Goal: Transaction & Acquisition: Purchase product/service

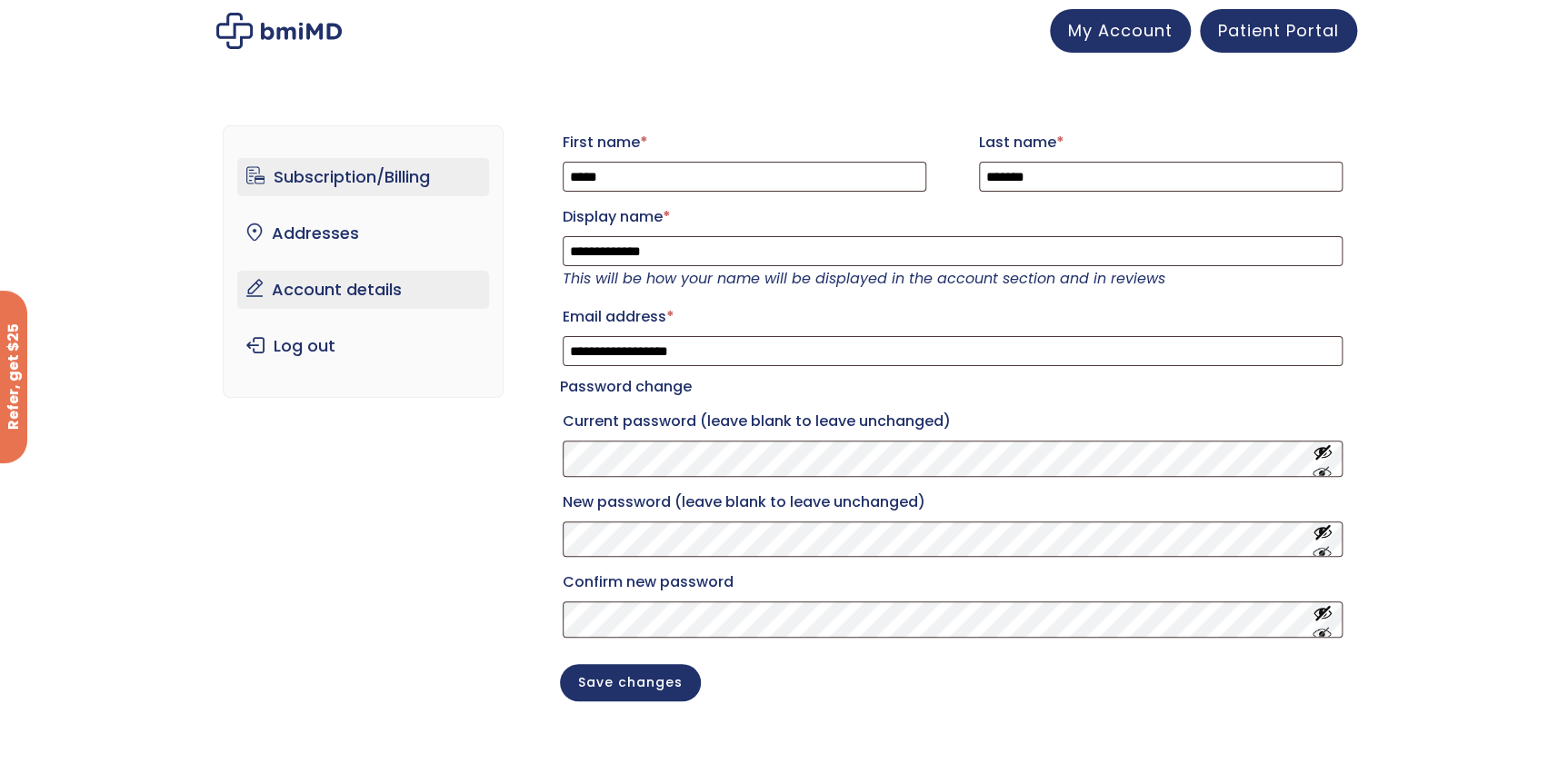
click at [320, 167] on link "Subscription/Billing" at bounding box center [363, 177] width 252 height 39
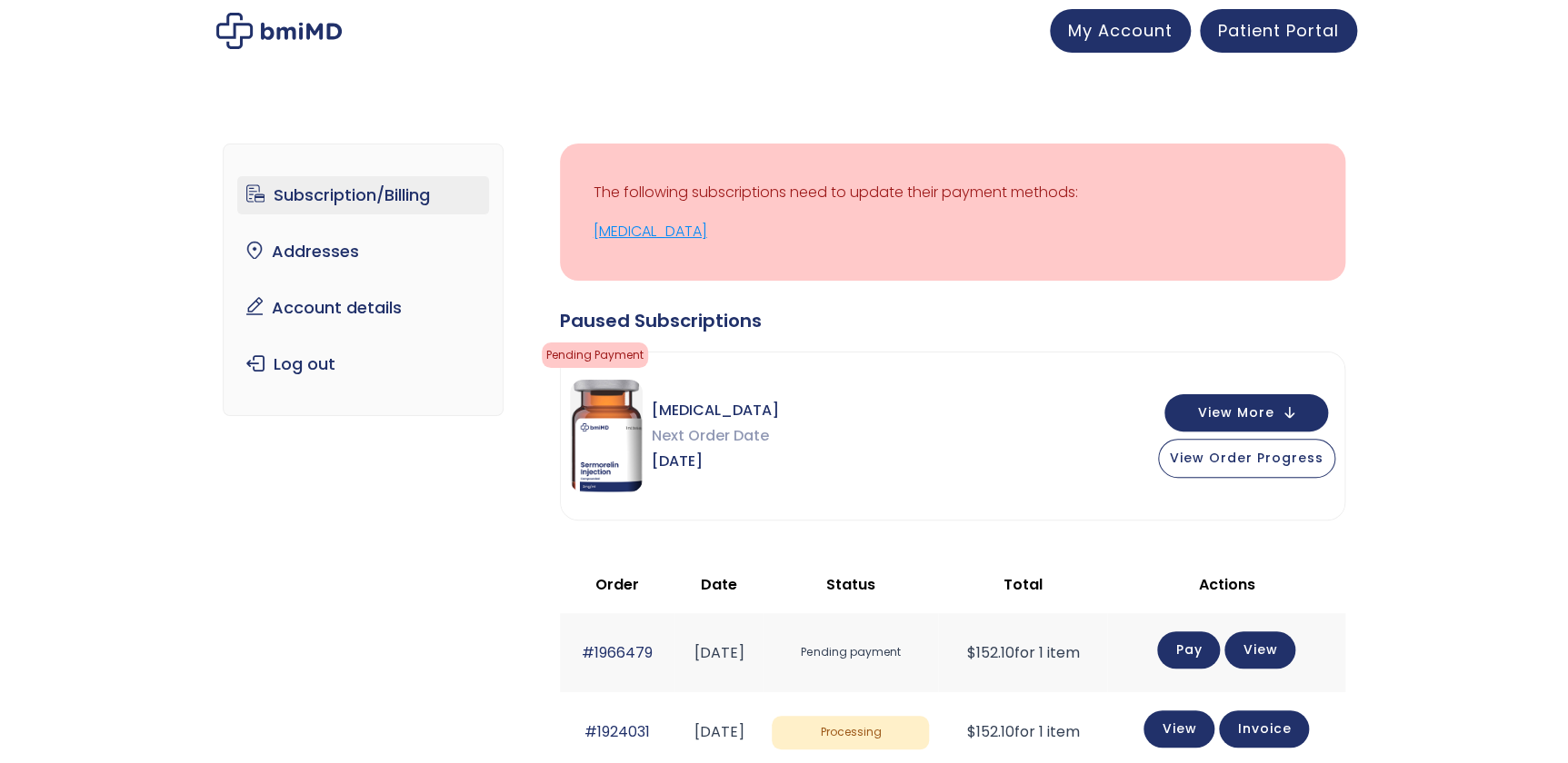
click at [646, 233] on link "[MEDICAL_DATA]" at bounding box center [952, 232] width 718 height 26
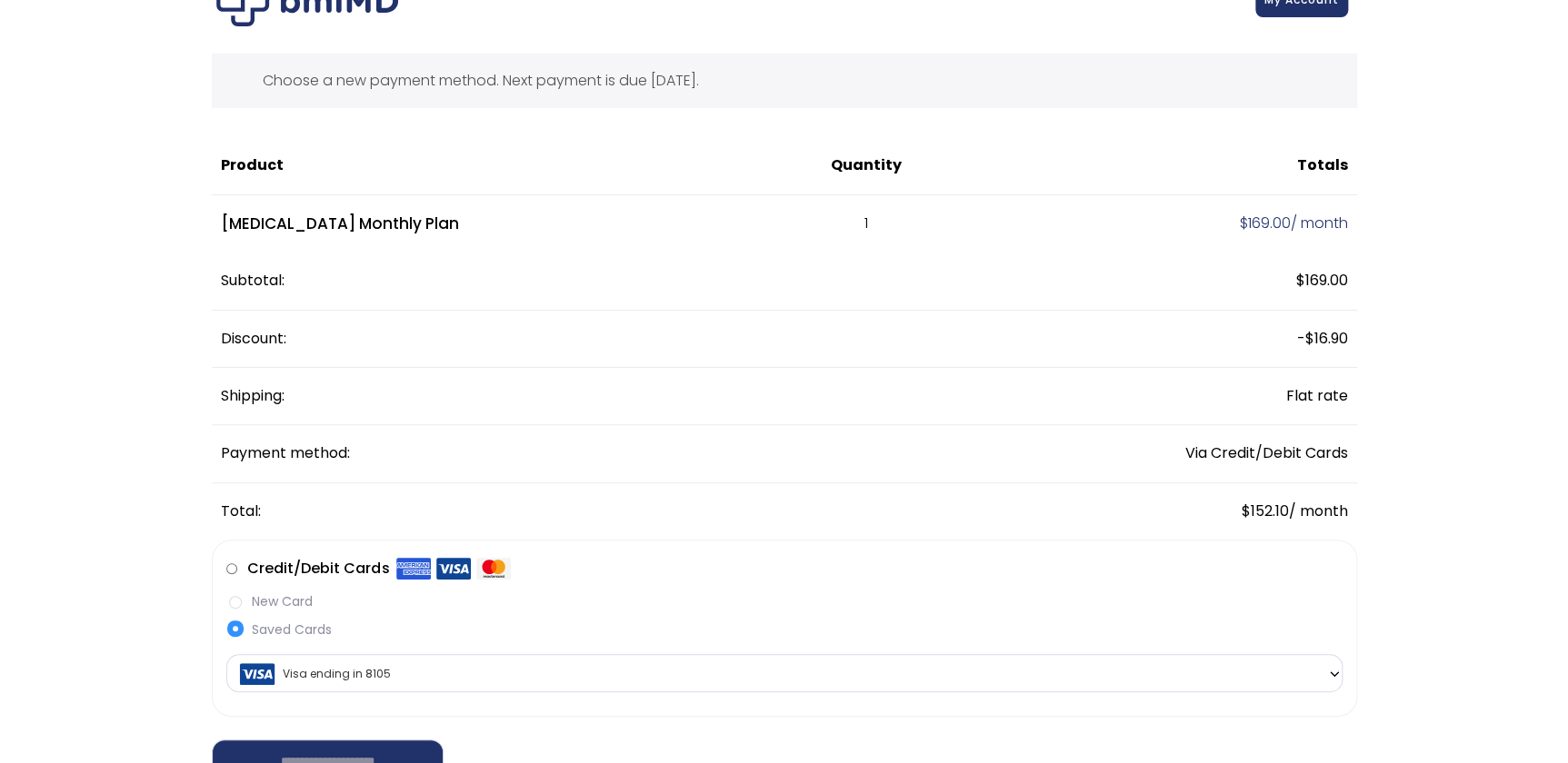
scroll to position [82, 0]
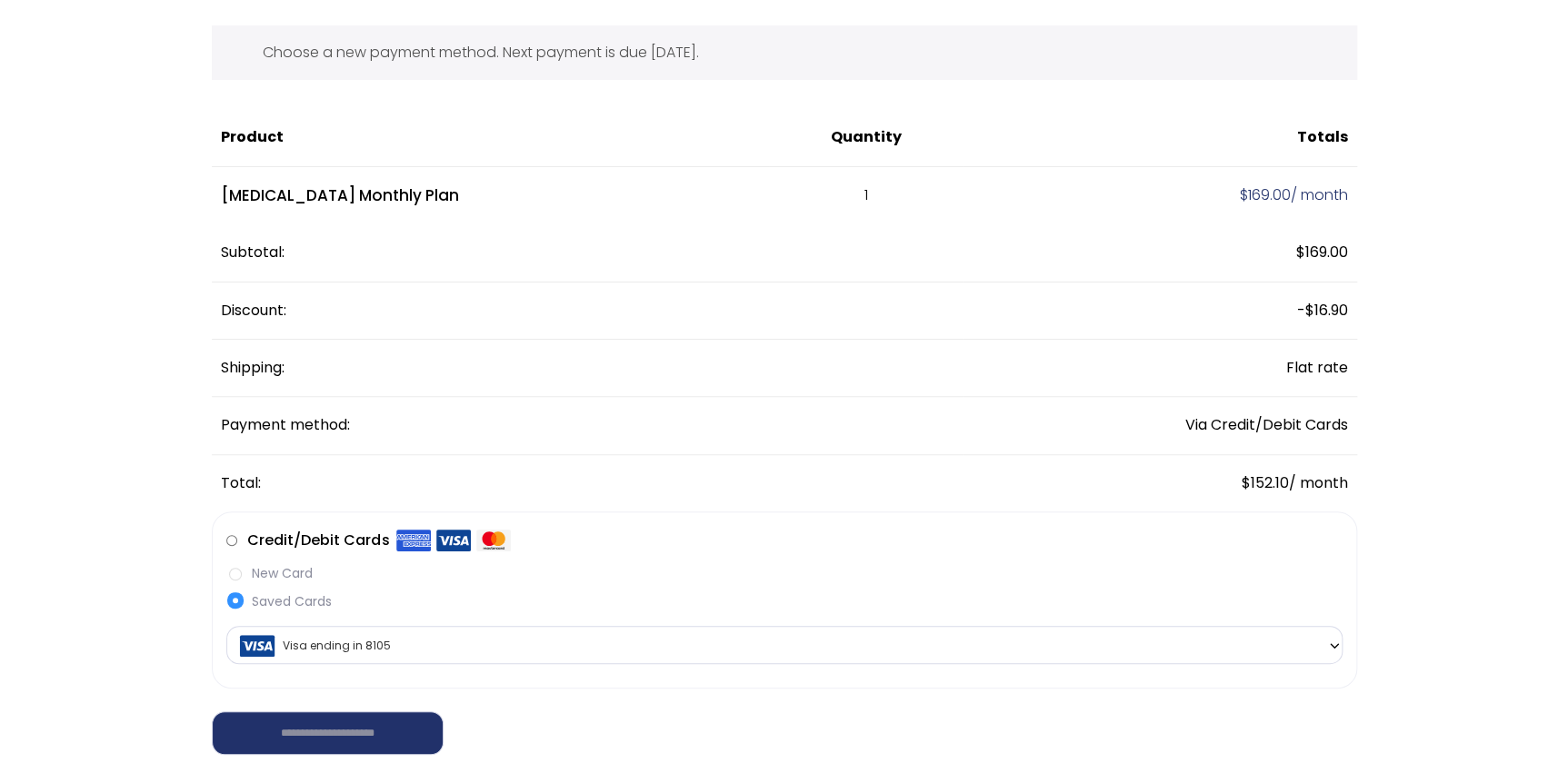
click at [1329, 645] on b at bounding box center [1334, 646] width 15 height 15
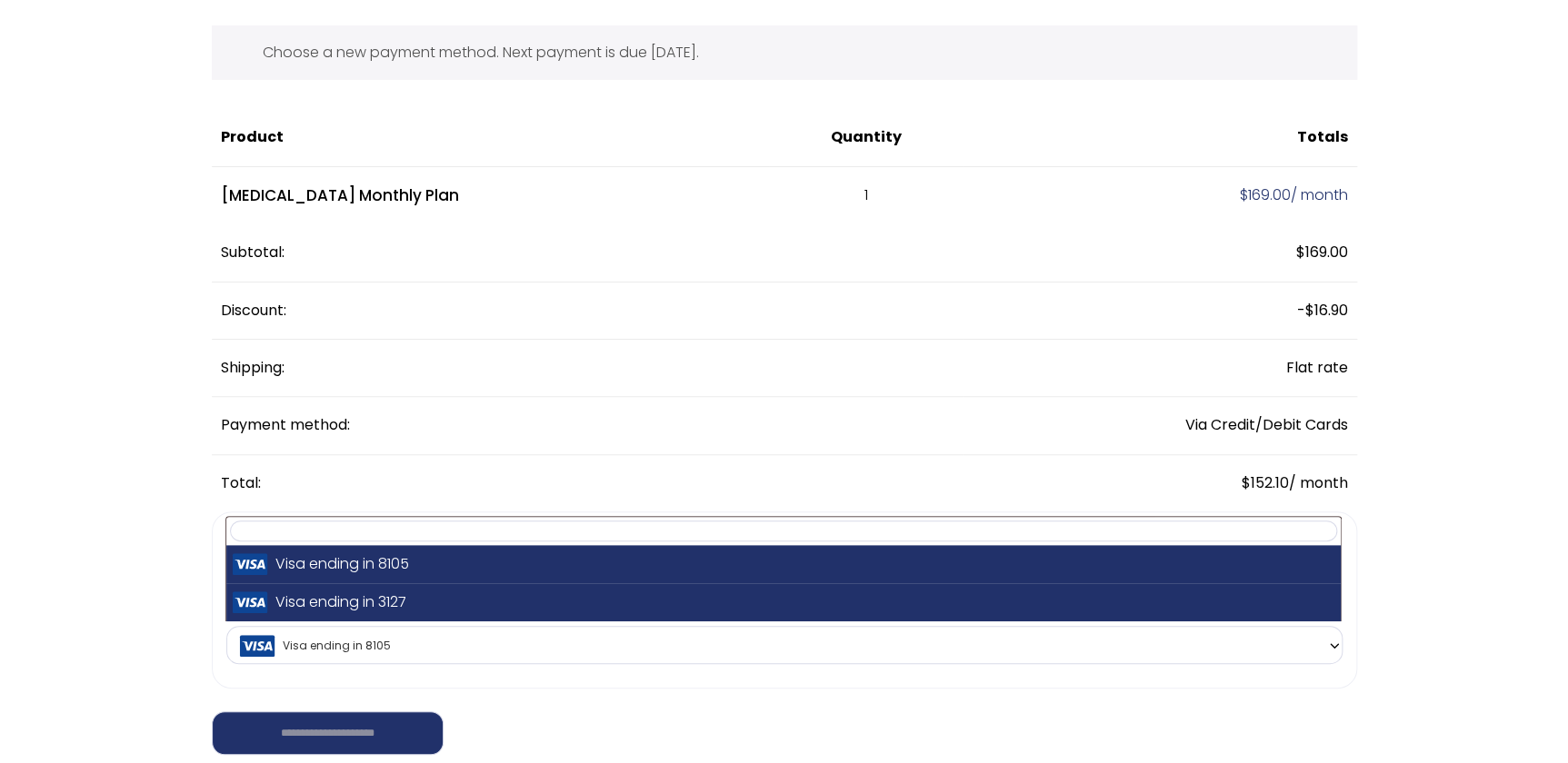
select select "**********"
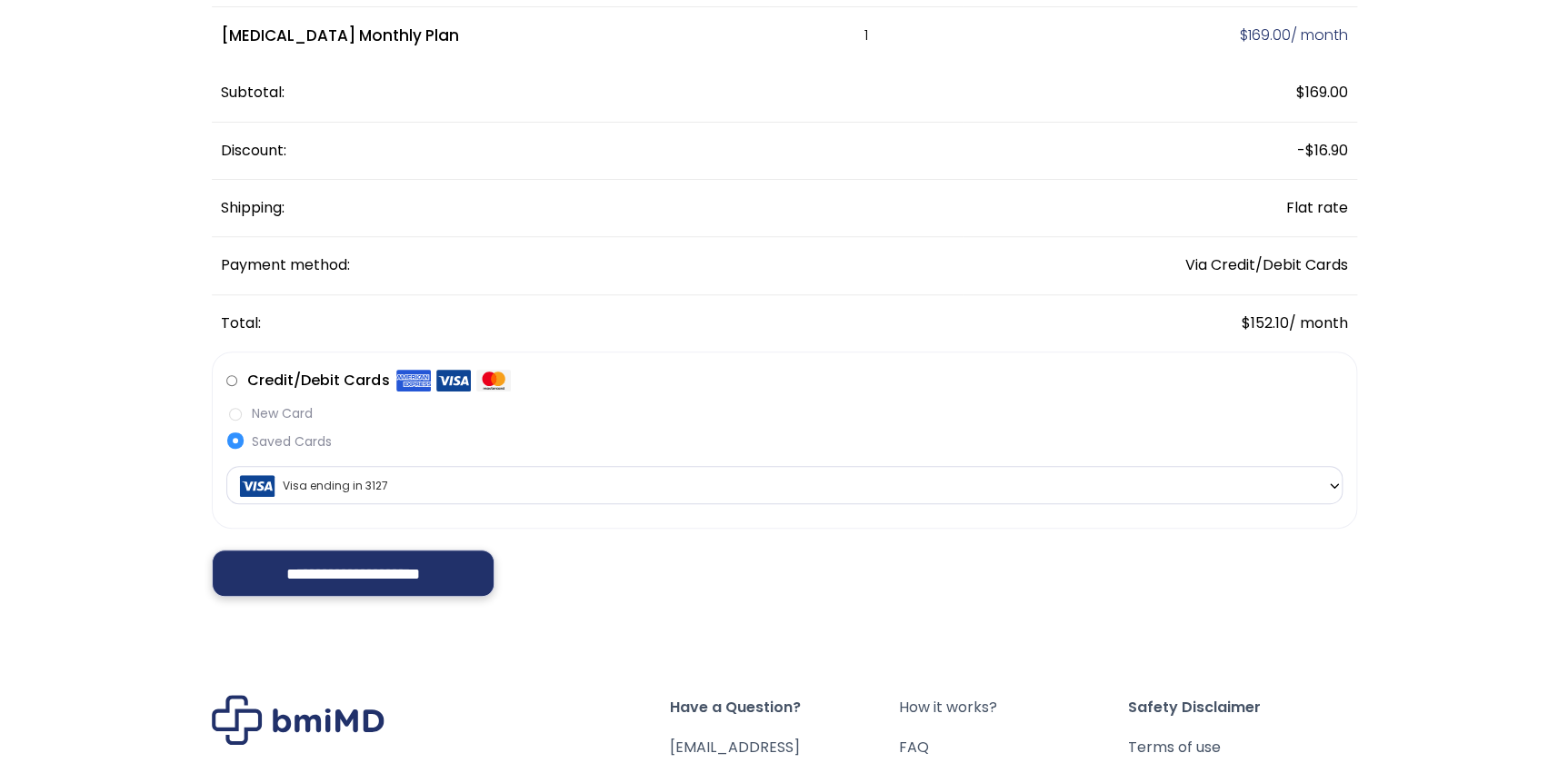
scroll to position [247, 0]
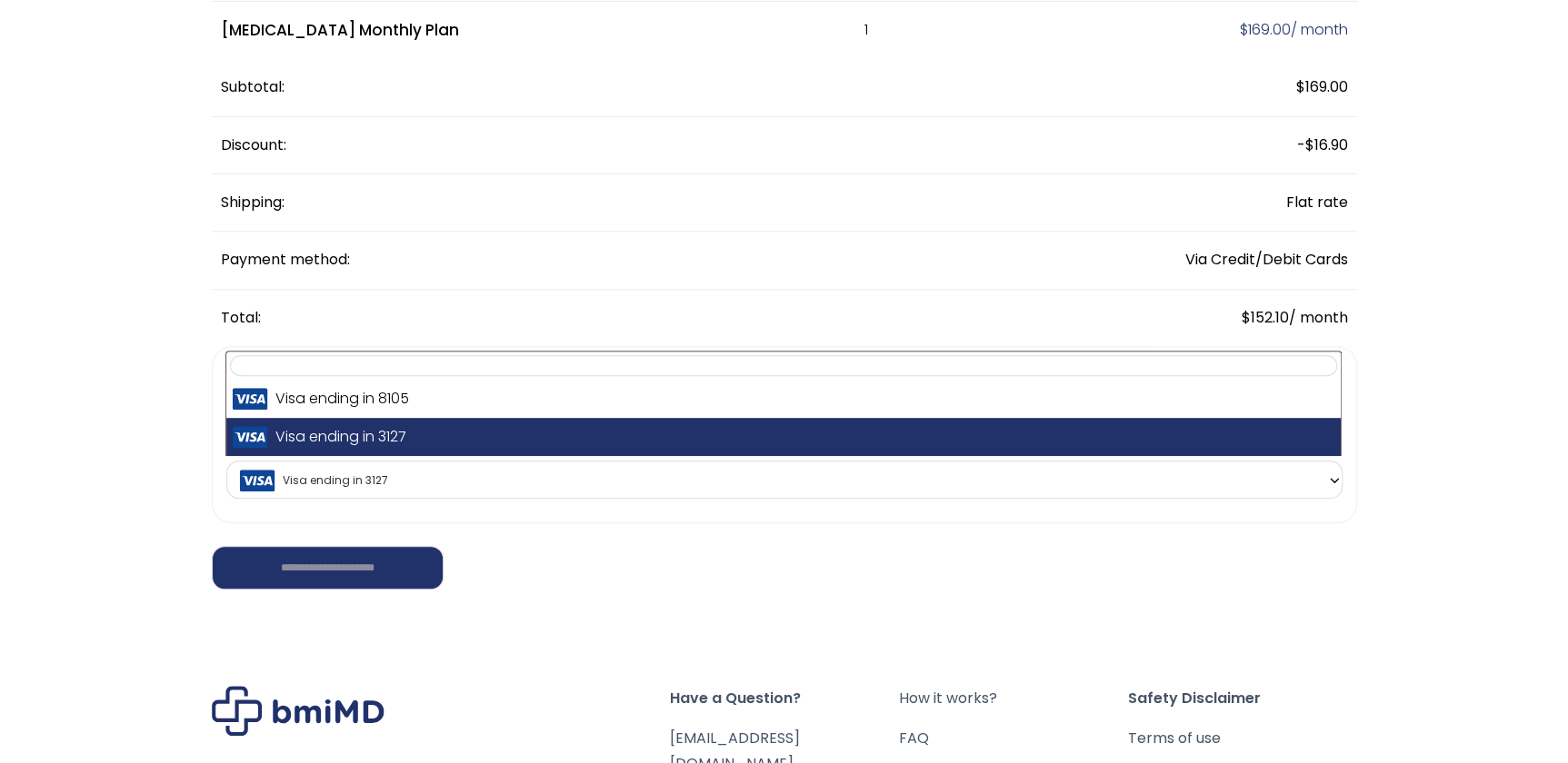
click at [1336, 484] on b at bounding box center [1334, 481] width 15 height 15
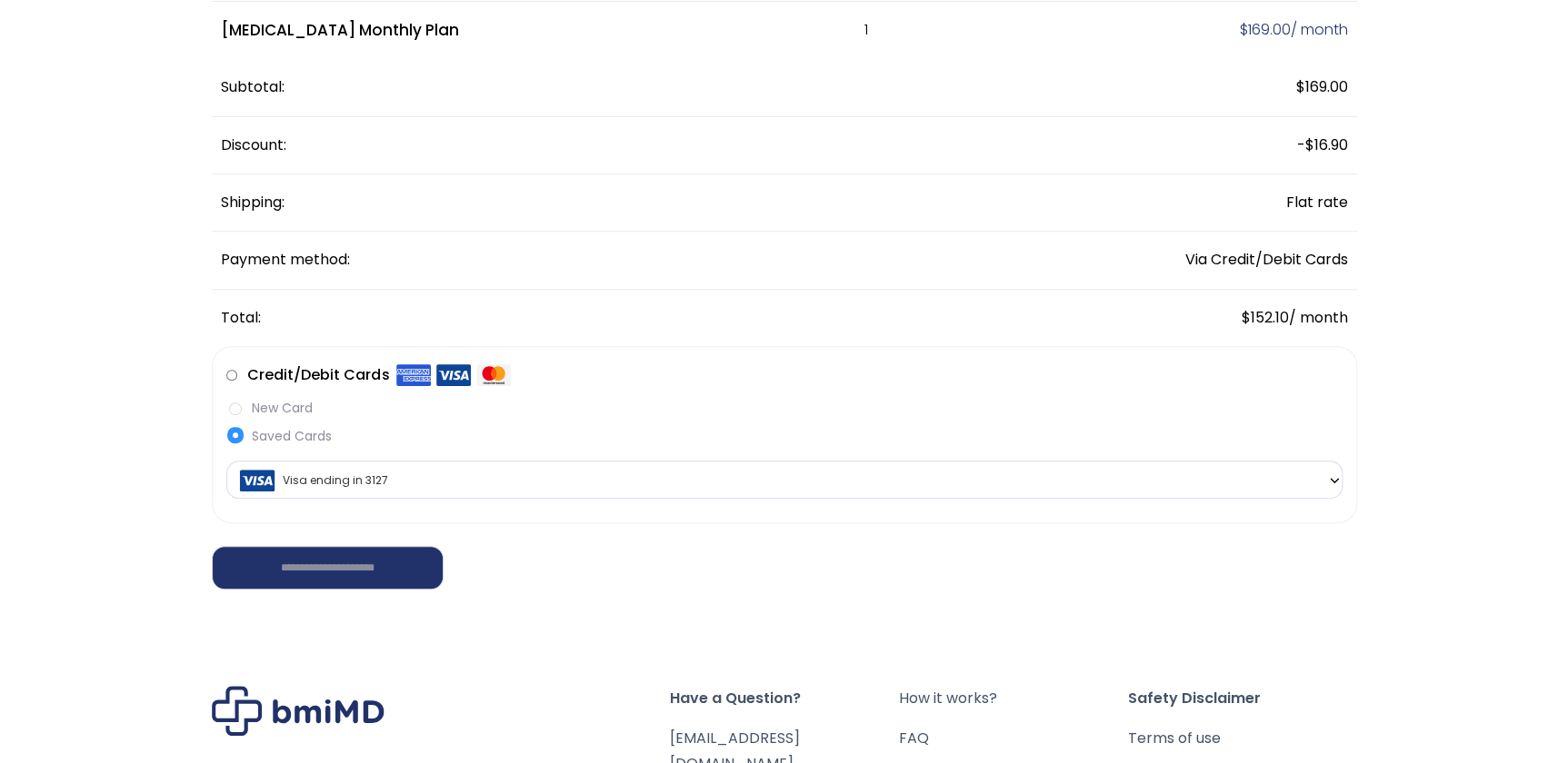
click at [1059, 483] on span "Visa ending in 3127" at bounding box center [784, 481] width 1105 height 39
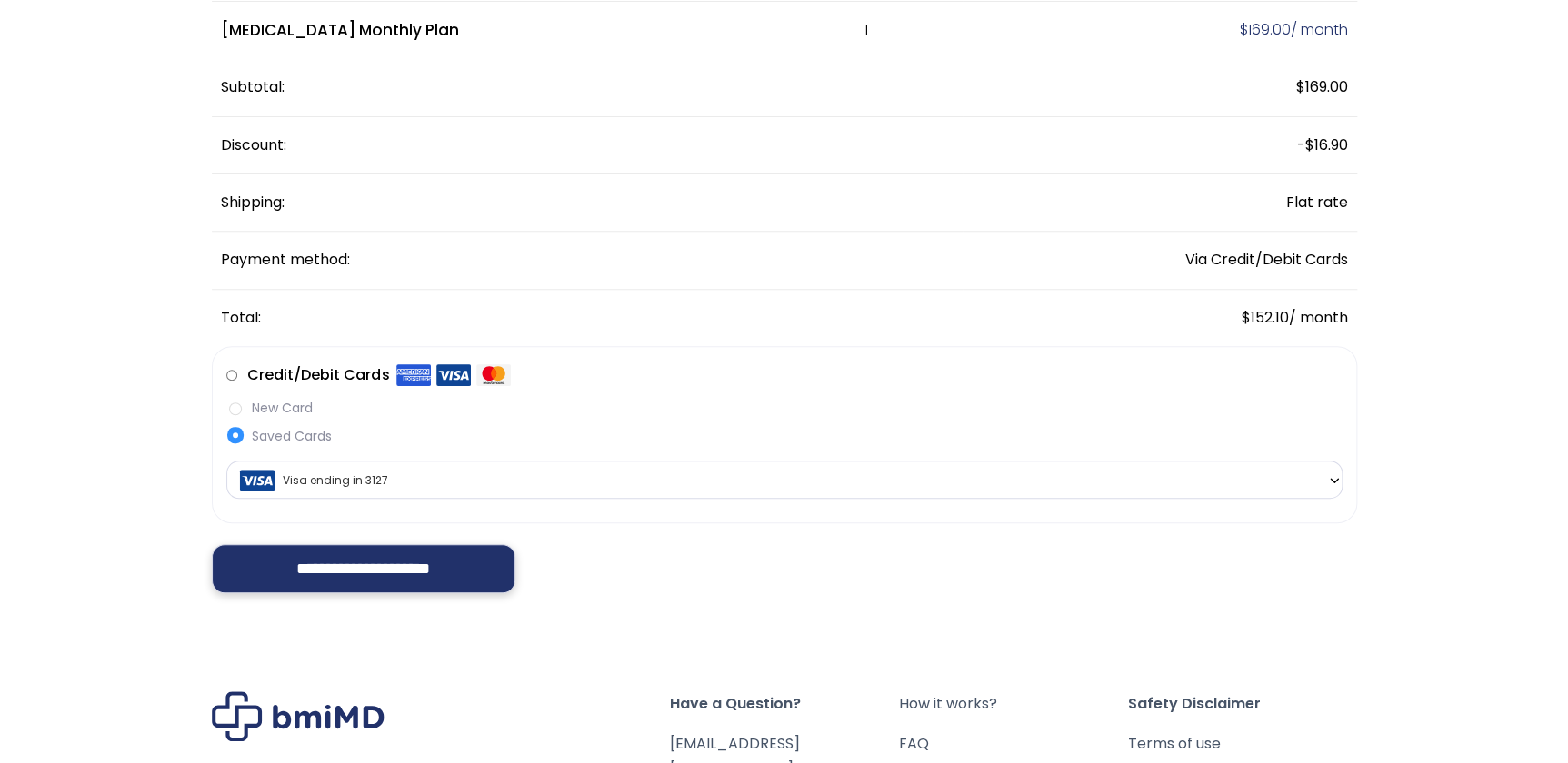
click at [361, 572] on input "**********" at bounding box center [363, 568] width 304 height 49
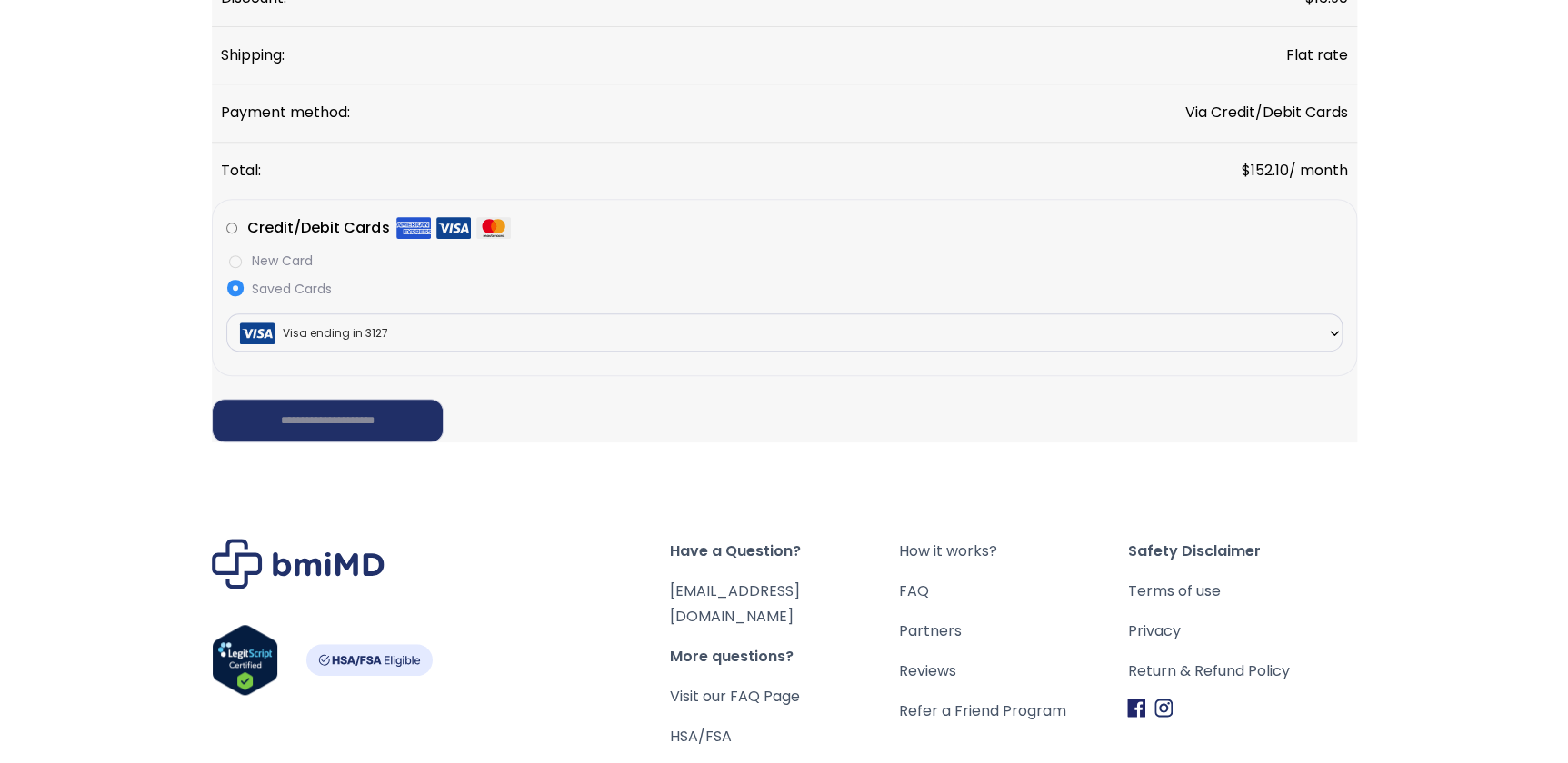
scroll to position [535, 0]
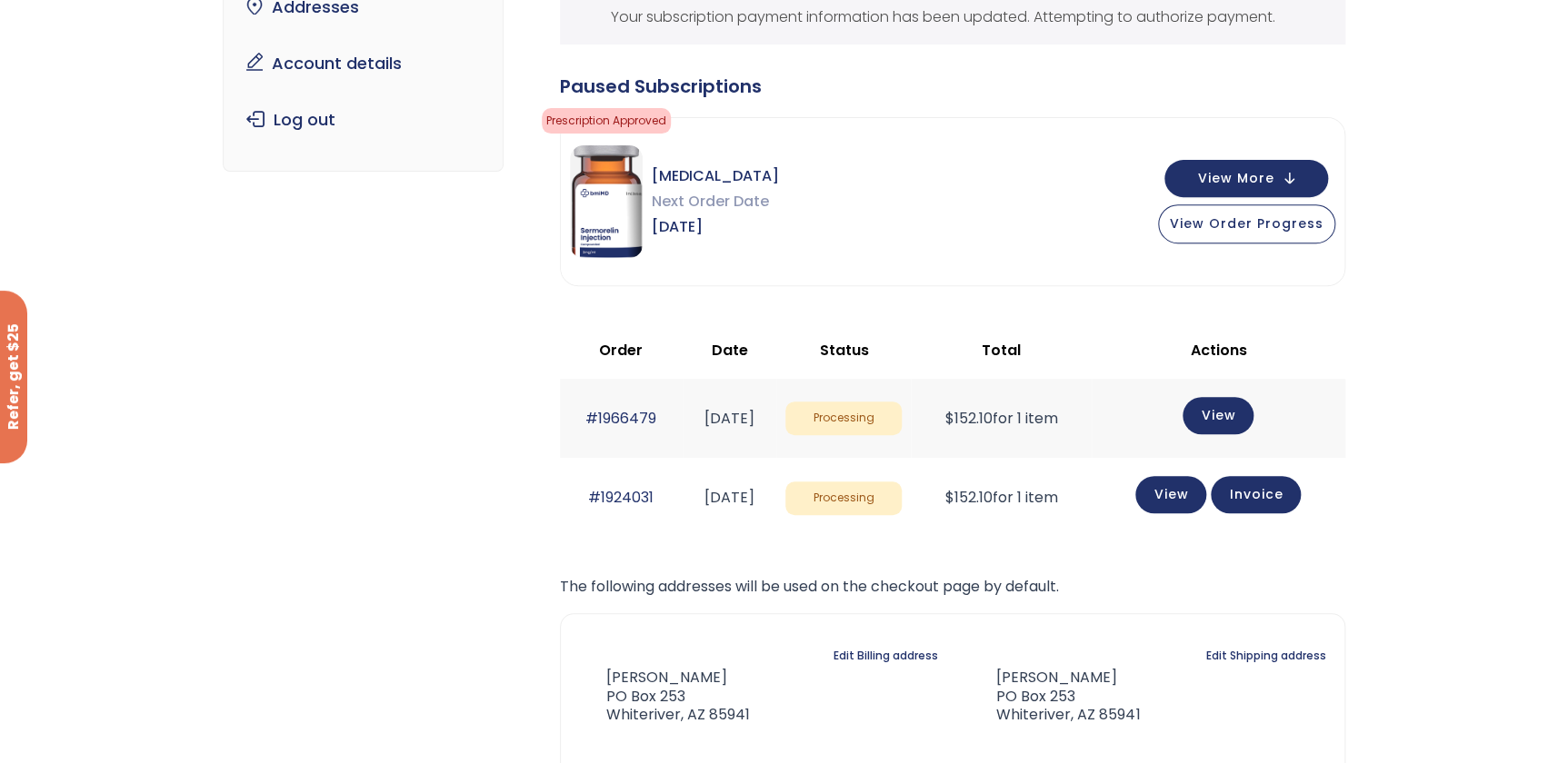
scroll to position [247, 0]
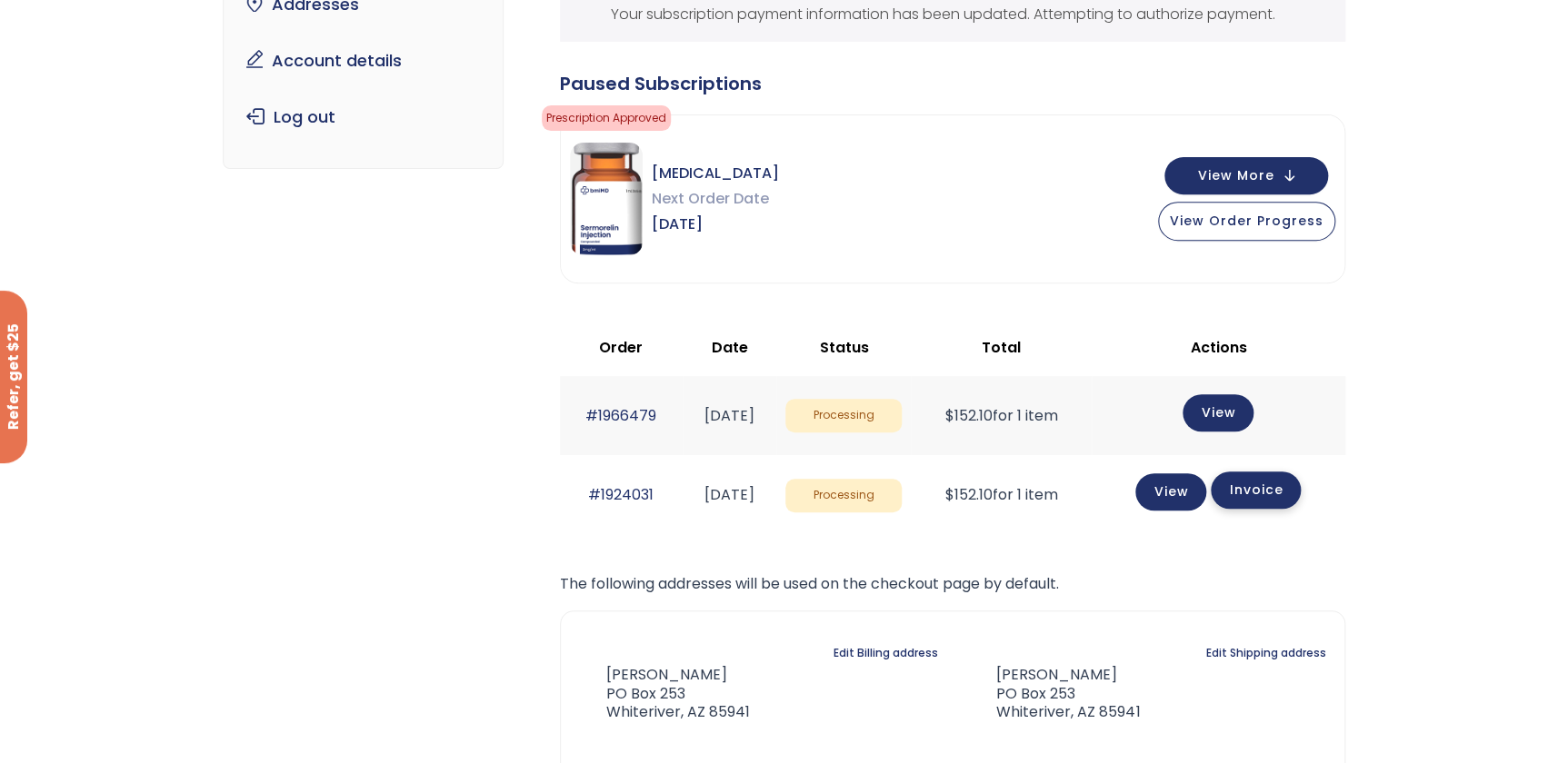
click at [1273, 490] on link "Invoice" at bounding box center [1256, 490] width 90 height 38
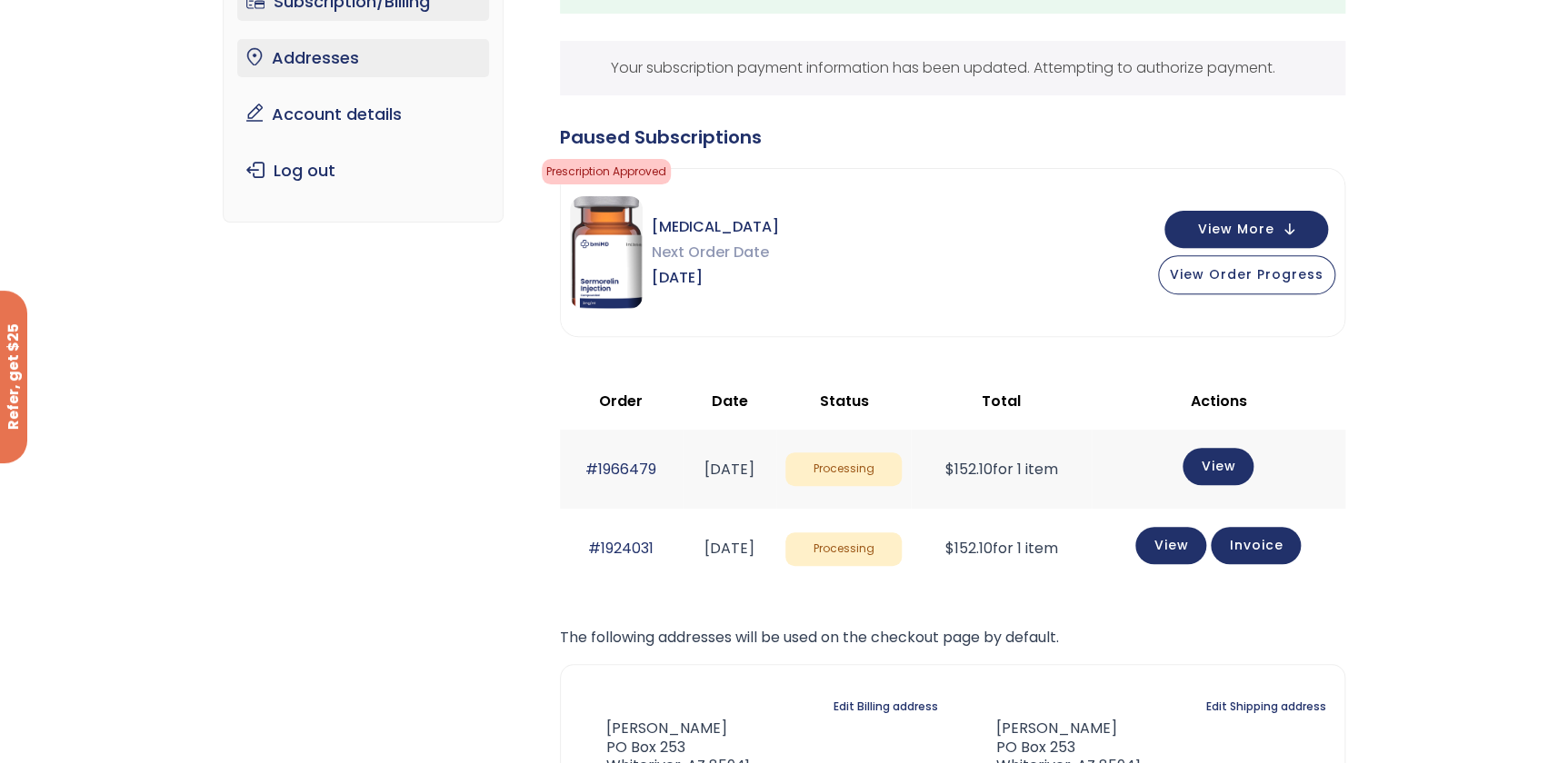
scroll to position [165, 0]
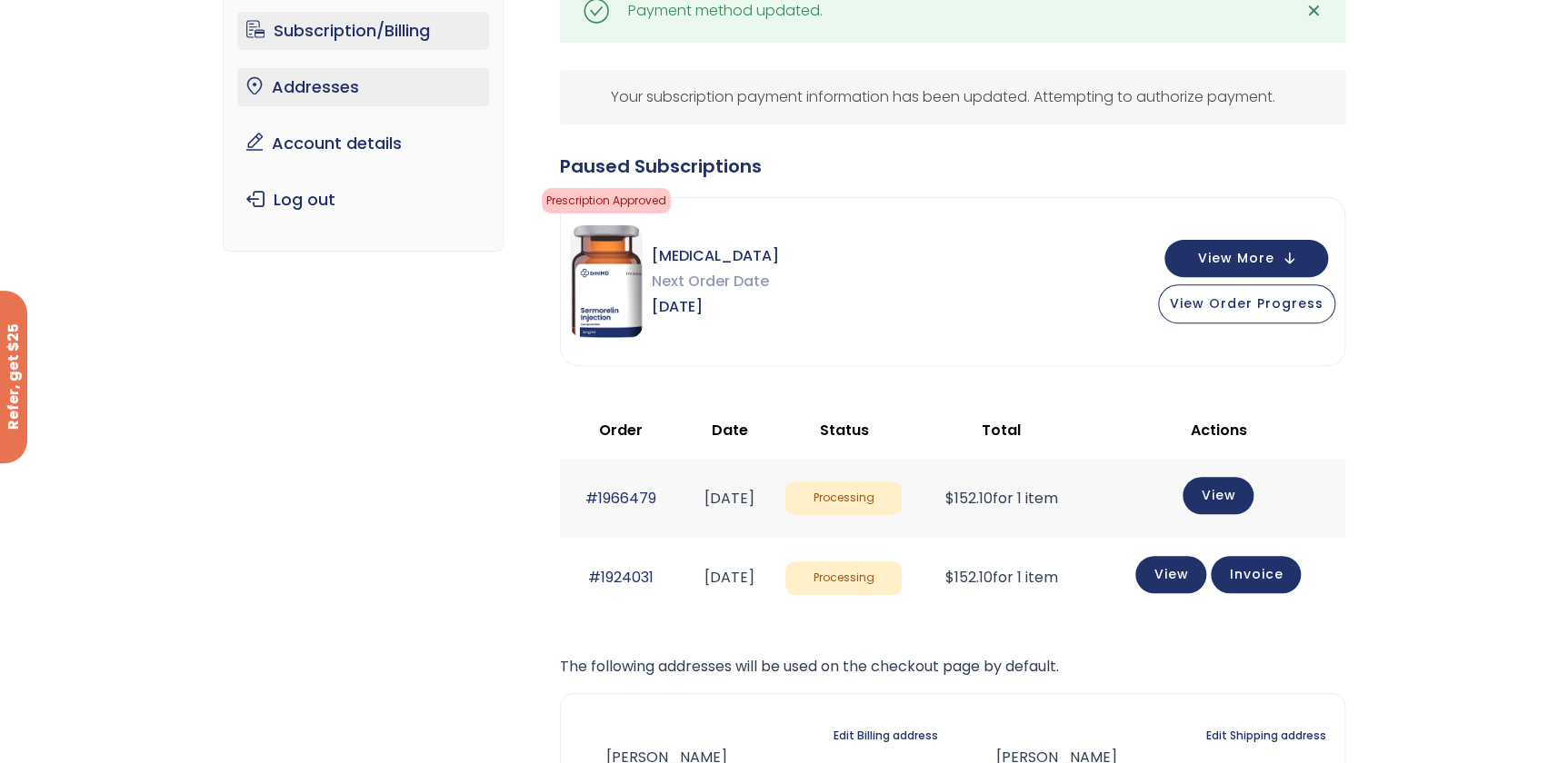
click at [331, 93] on link "Addresses" at bounding box center [363, 87] width 252 height 39
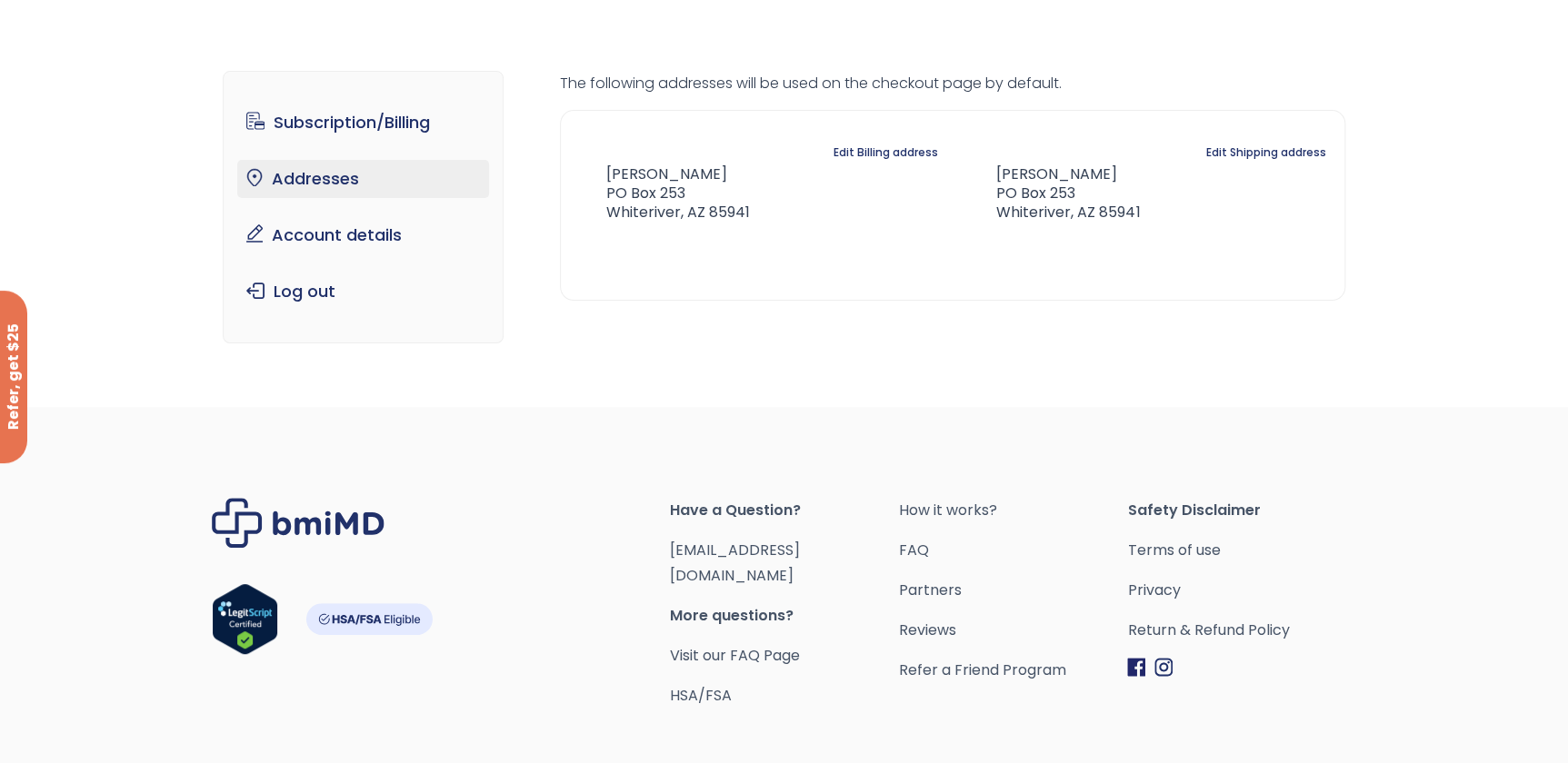
scroll to position [82, 0]
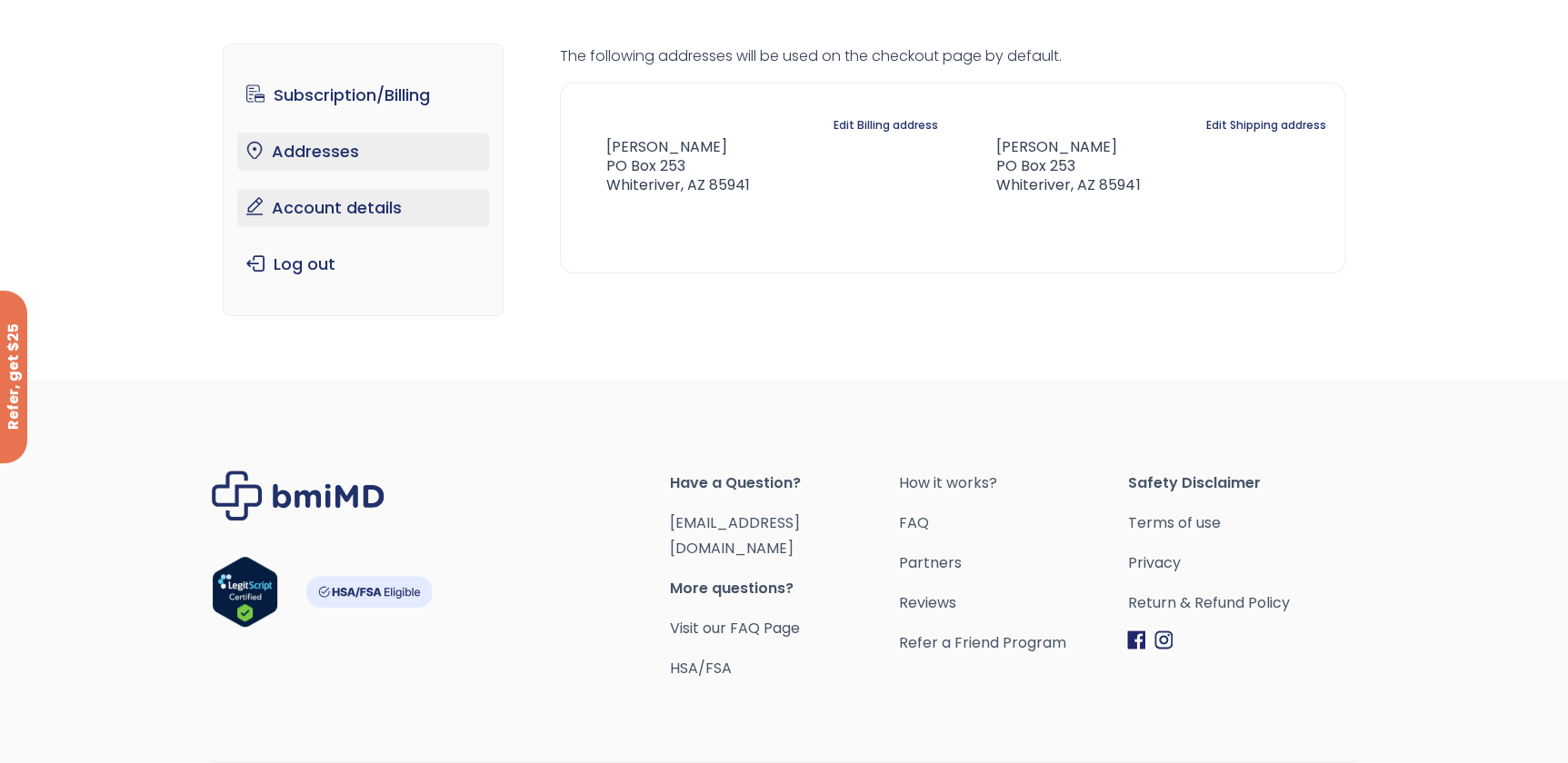
click at [338, 203] on link "Account details" at bounding box center [363, 209] width 252 height 39
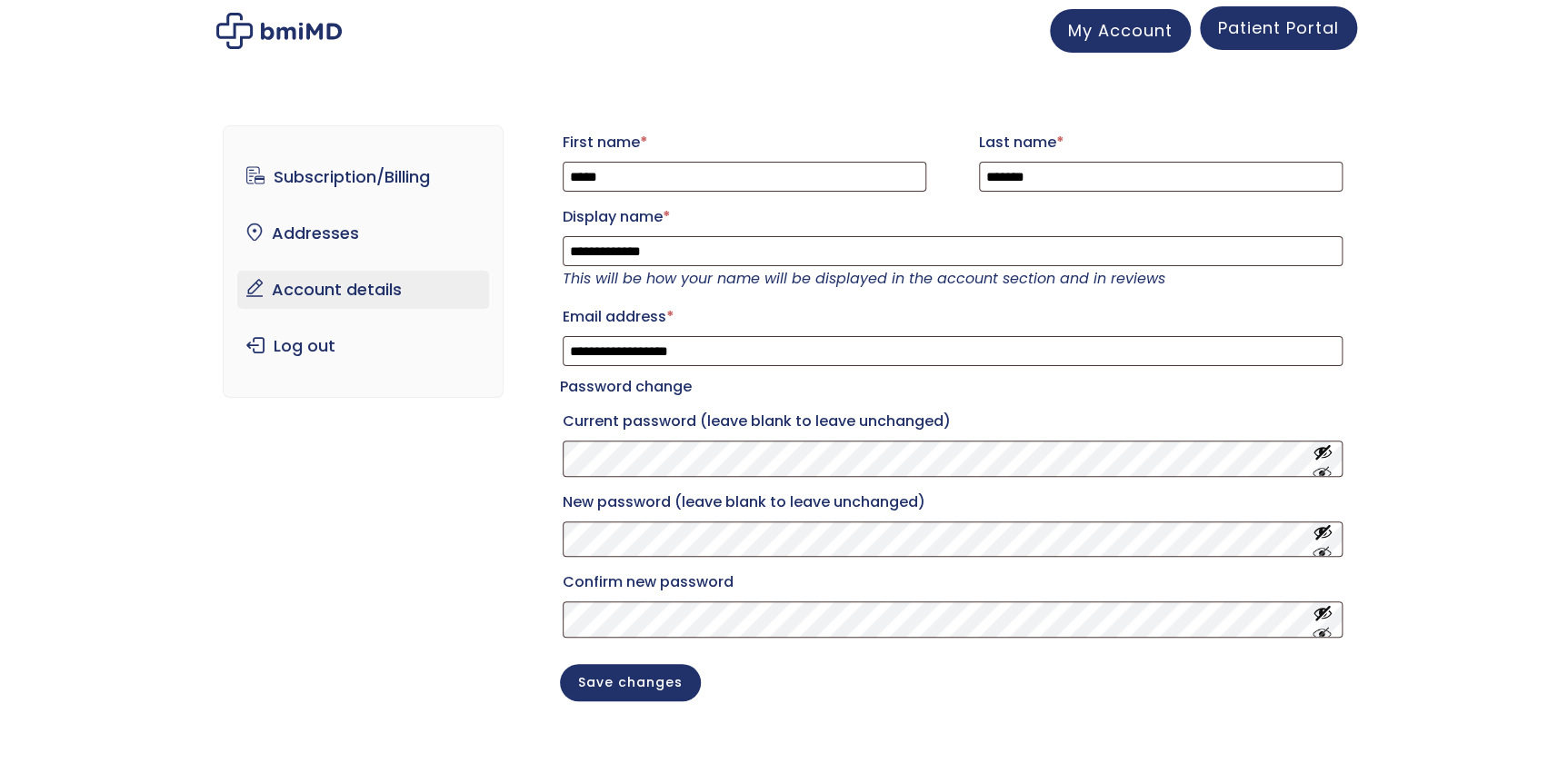
click at [1246, 30] on span "Patient Portal" at bounding box center [1277, 28] width 120 height 23
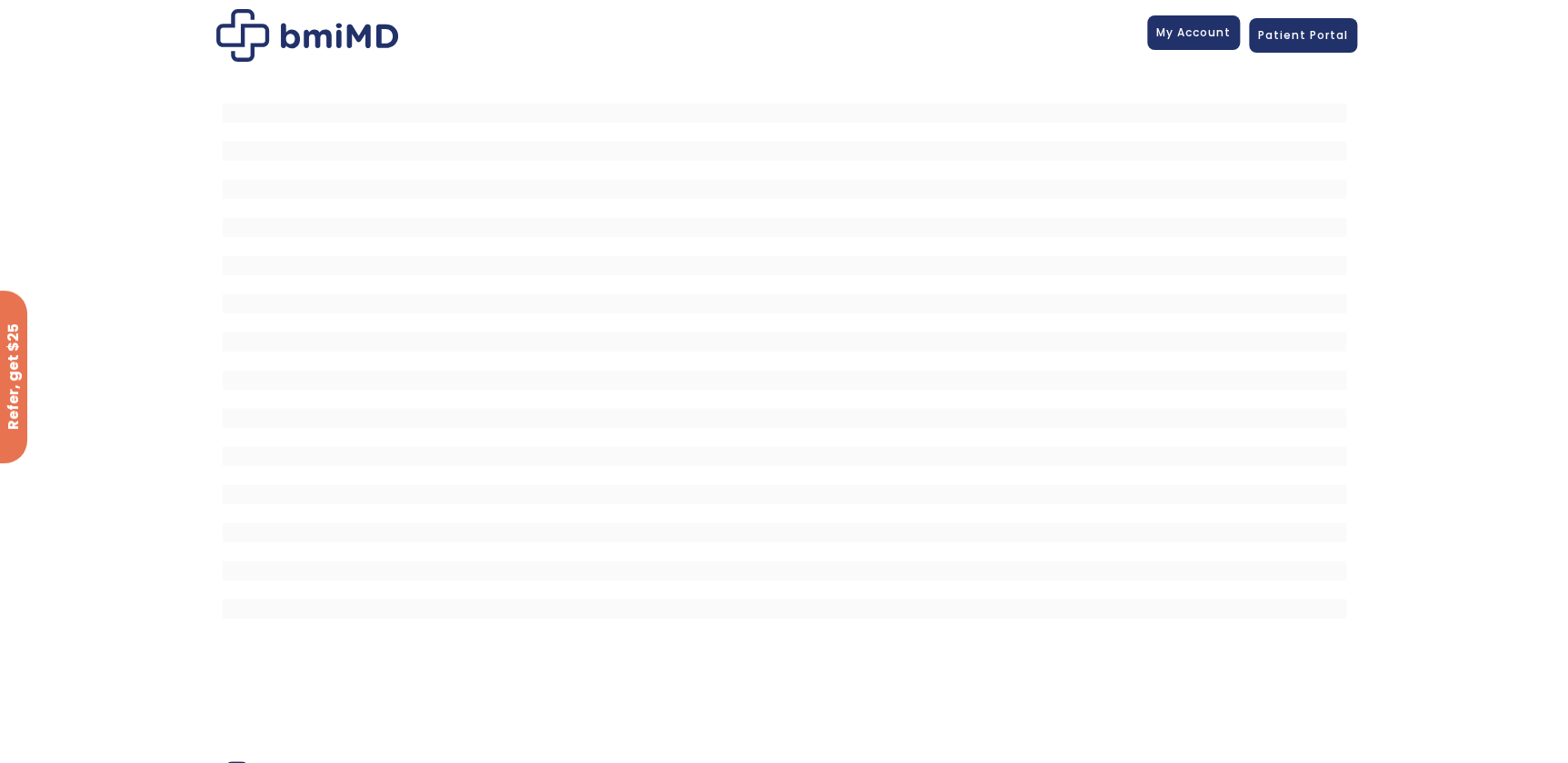
click at [1201, 49] on link "My Account" at bounding box center [1193, 33] width 93 height 35
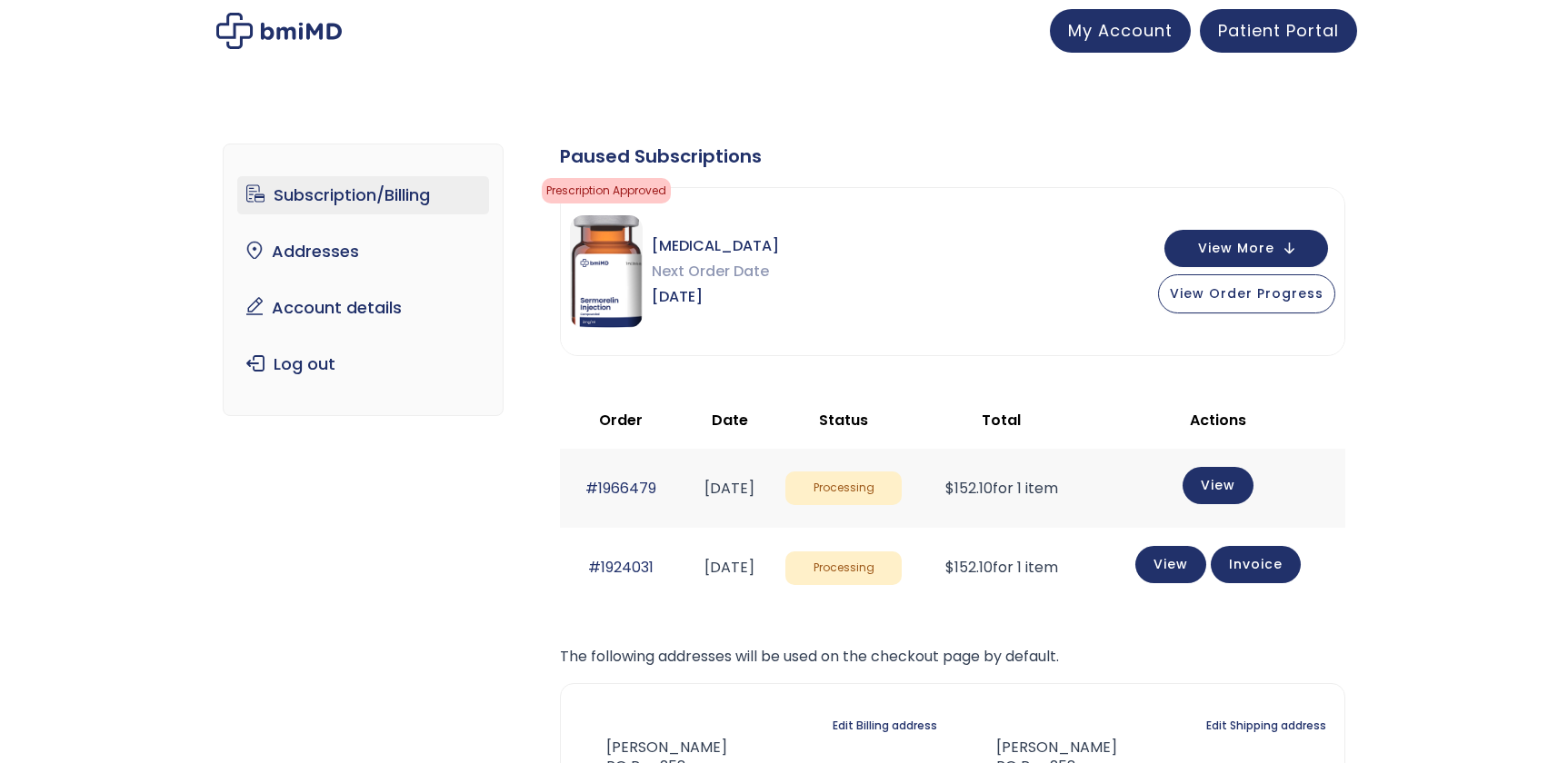
click at [1172, 37] on div ".path{fill:none;stroke:#333;stroke-miterlimit:10;stroke-width:1.5px;} My Accoun…" at bounding box center [784, 30] width 1145 height 43
click at [1242, 244] on span "View More" at bounding box center [1236, 246] width 76 height 12
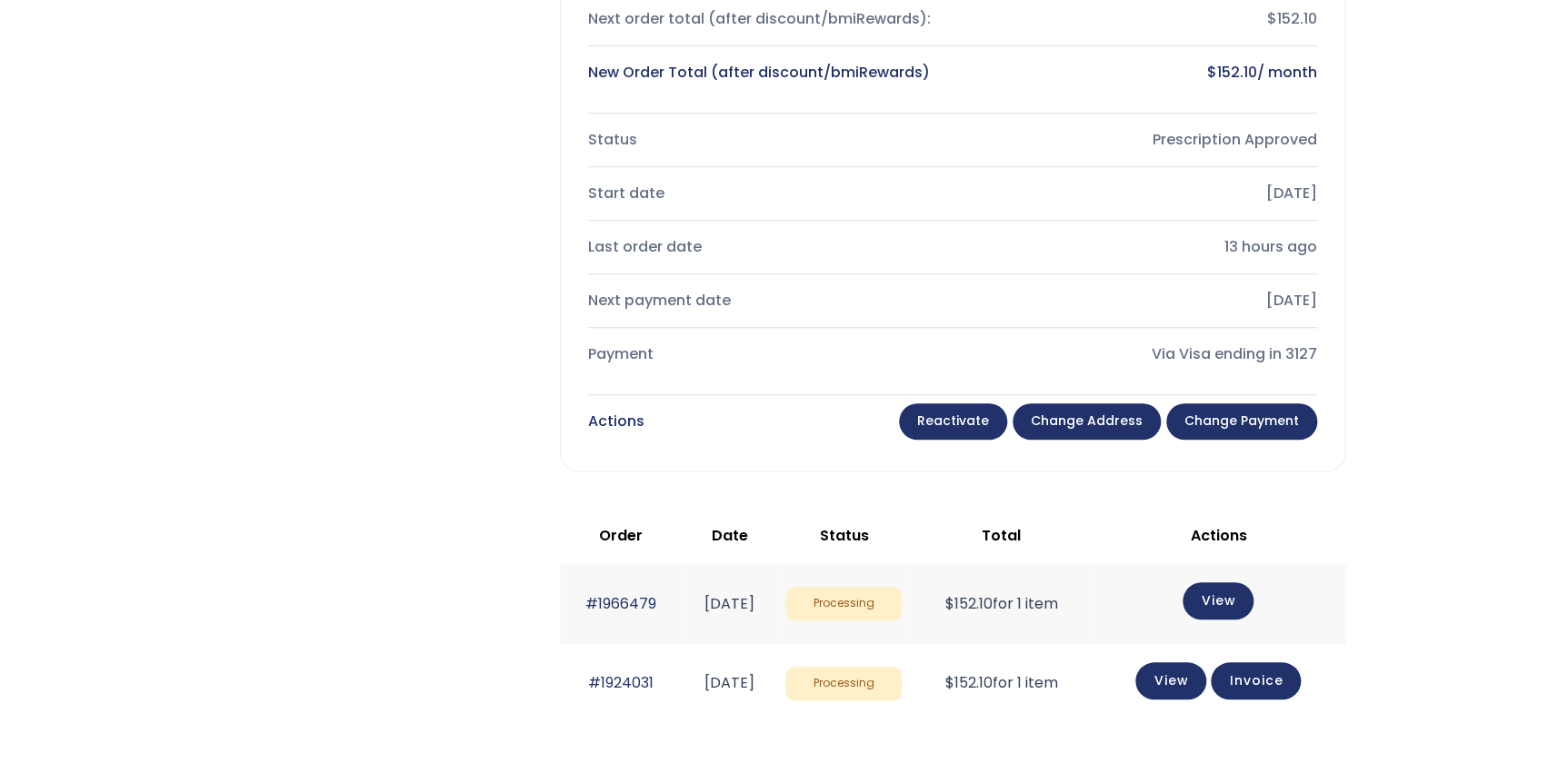
scroll to position [578, 0]
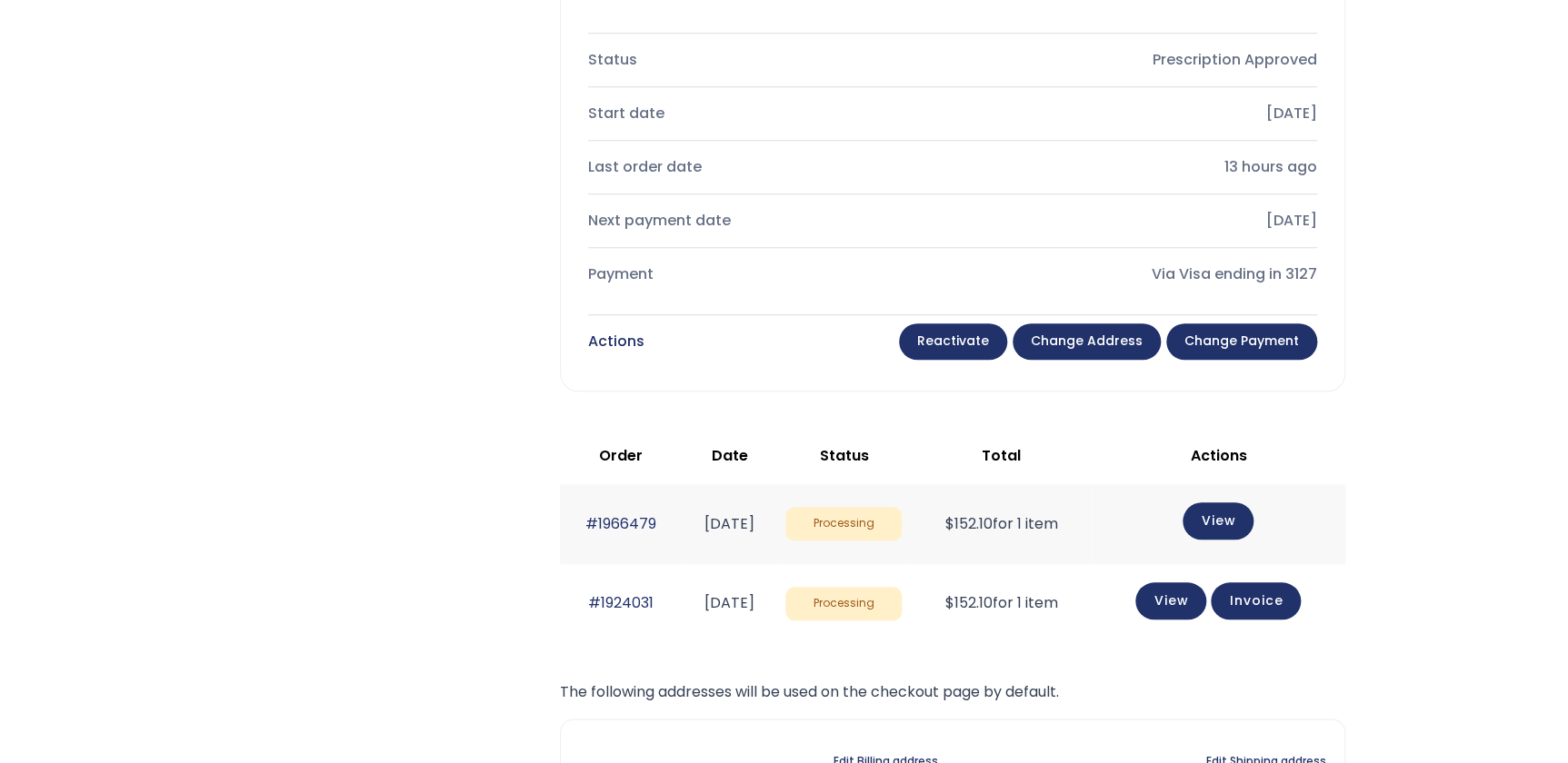
click at [1073, 349] on link "Change address" at bounding box center [1086, 342] width 148 height 37
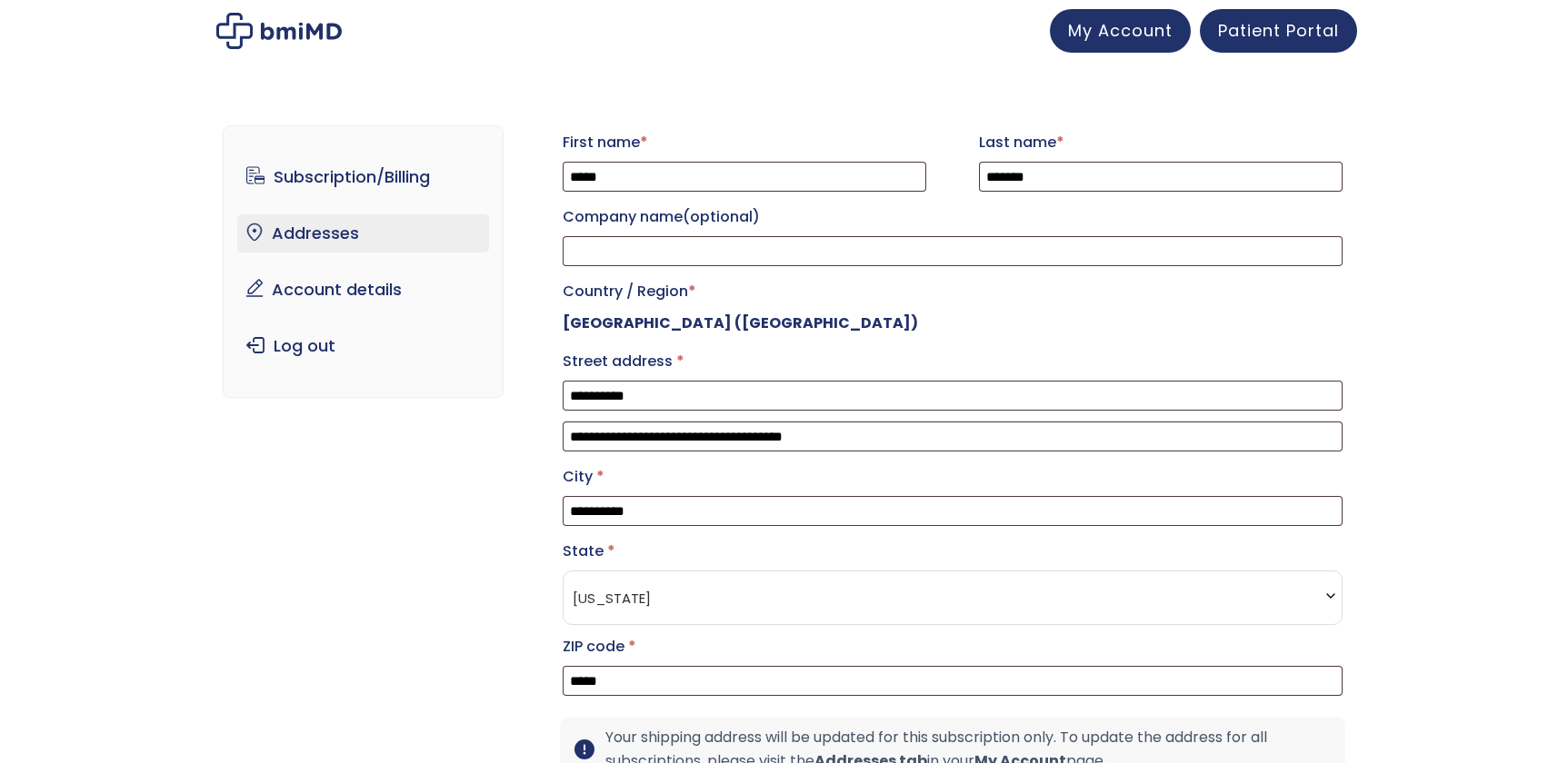
select select "**"
click at [1132, 26] on span "My Account" at bounding box center [1120, 28] width 105 height 23
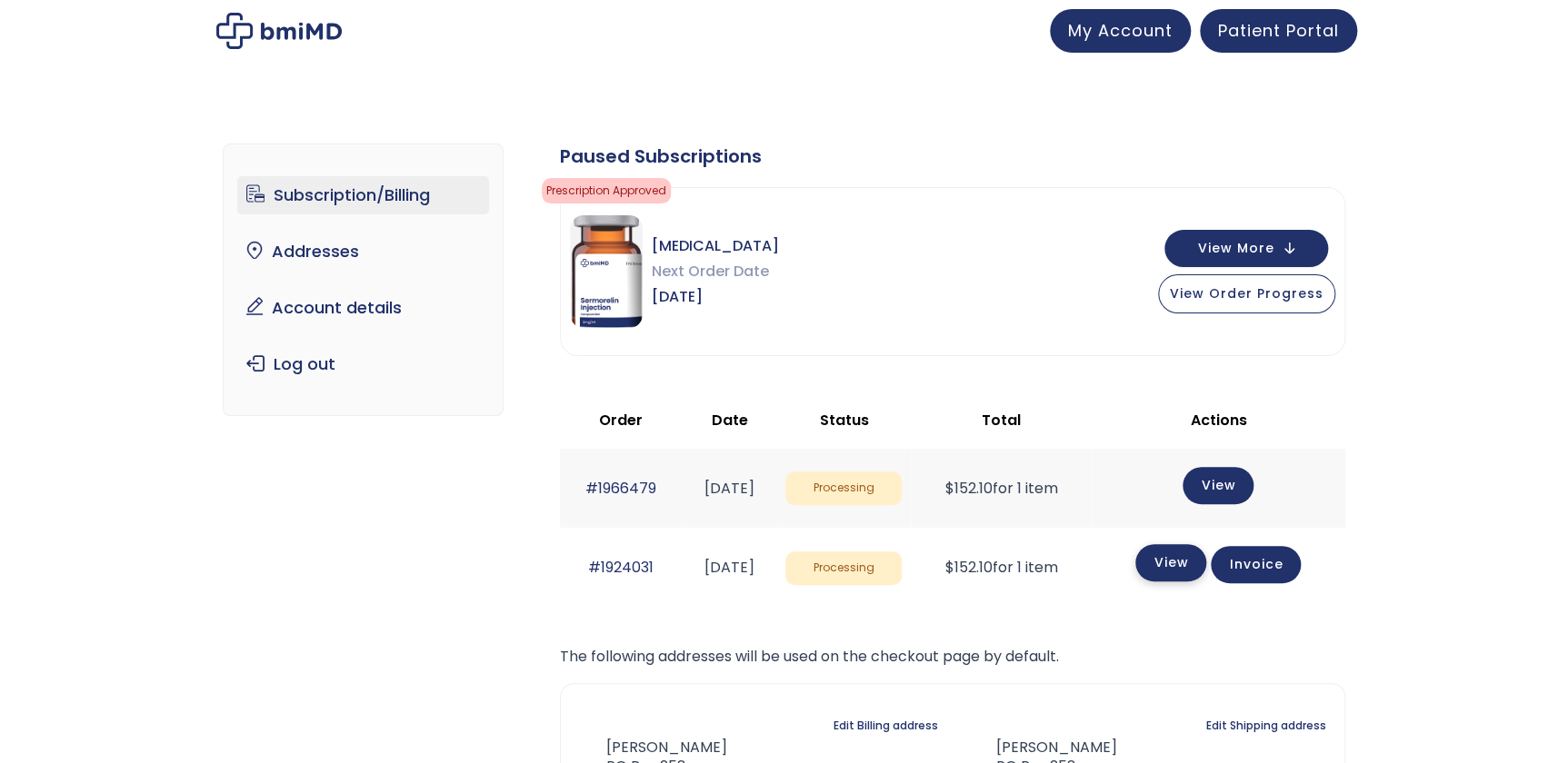
click at [1185, 573] on link "View" at bounding box center [1170, 563] width 71 height 38
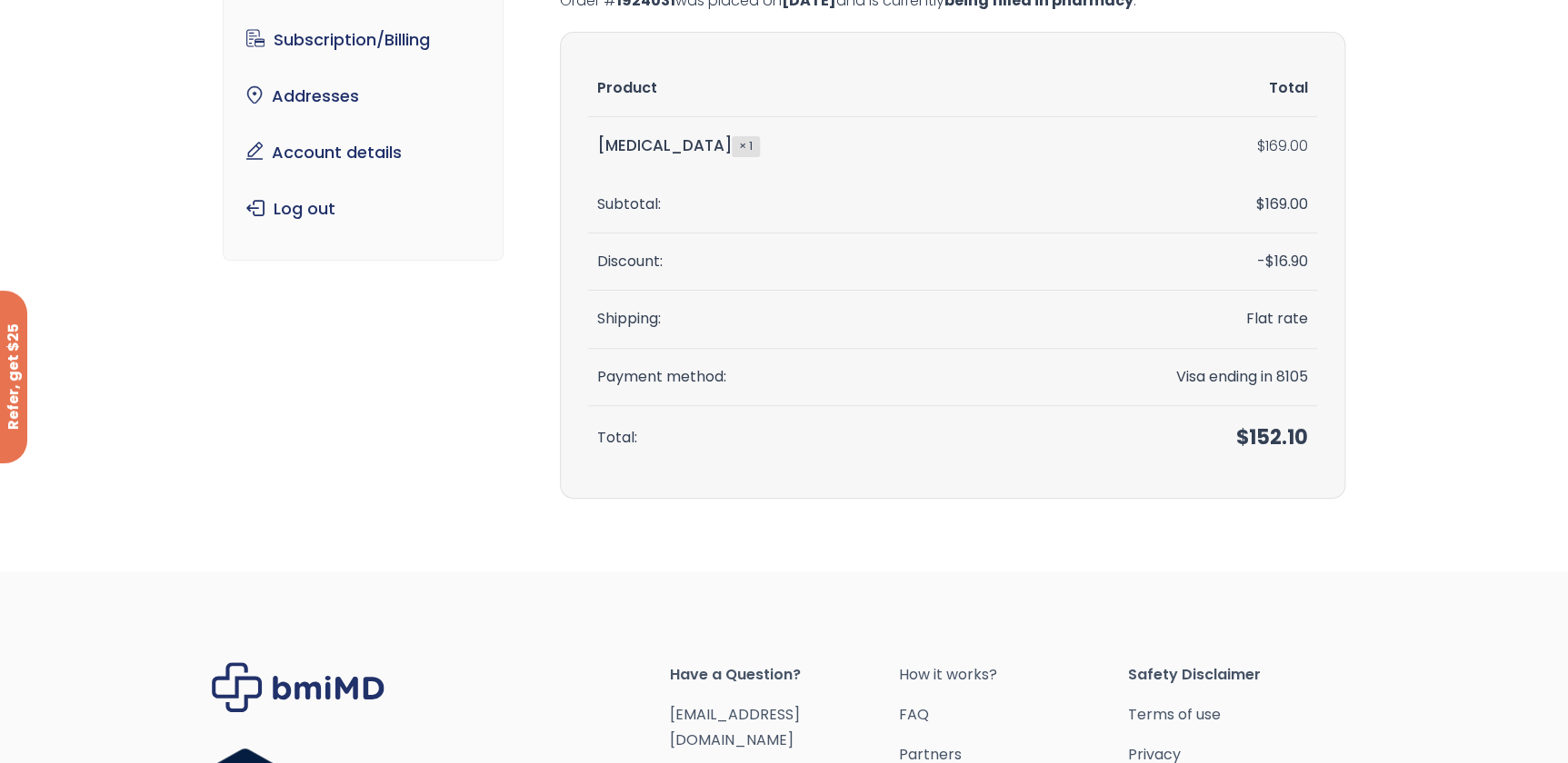
scroll to position [380, 0]
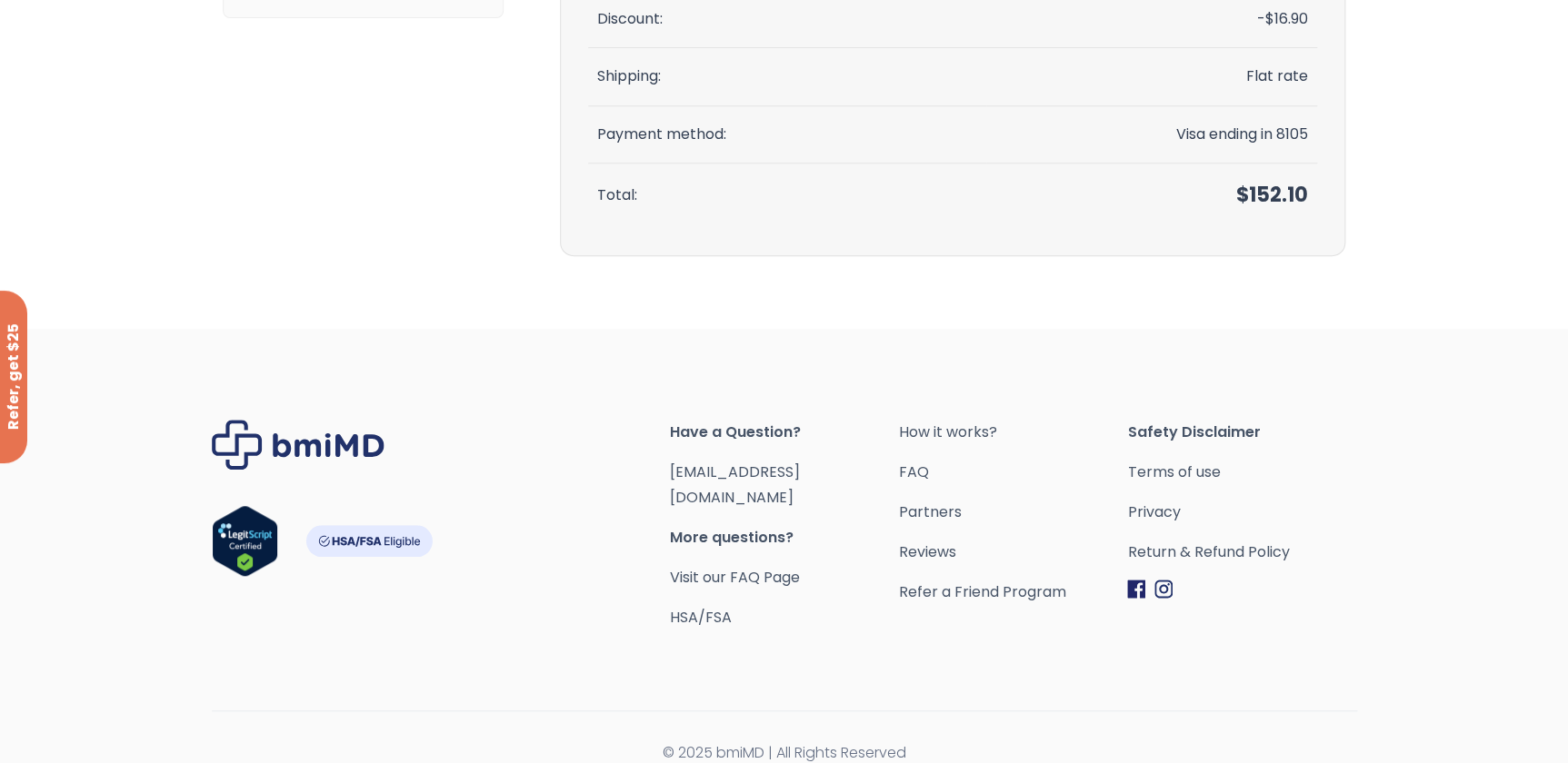
click at [350, 542] on img "Footer" at bounding box center [369, 541] width 127 height 32
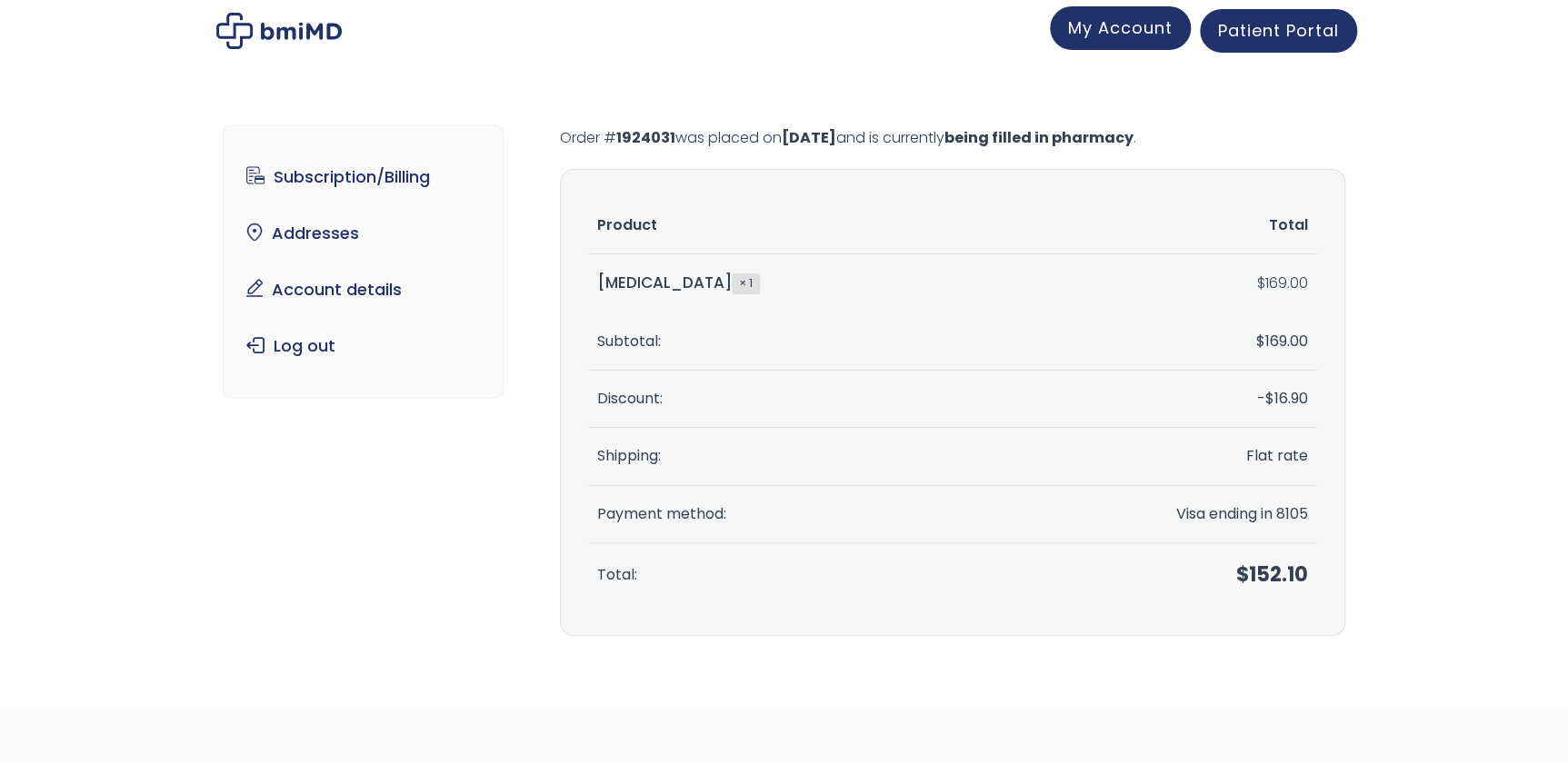
click at [1129, 40] on link "My Account" at bounding box center [1120, 28] width 141 height 43
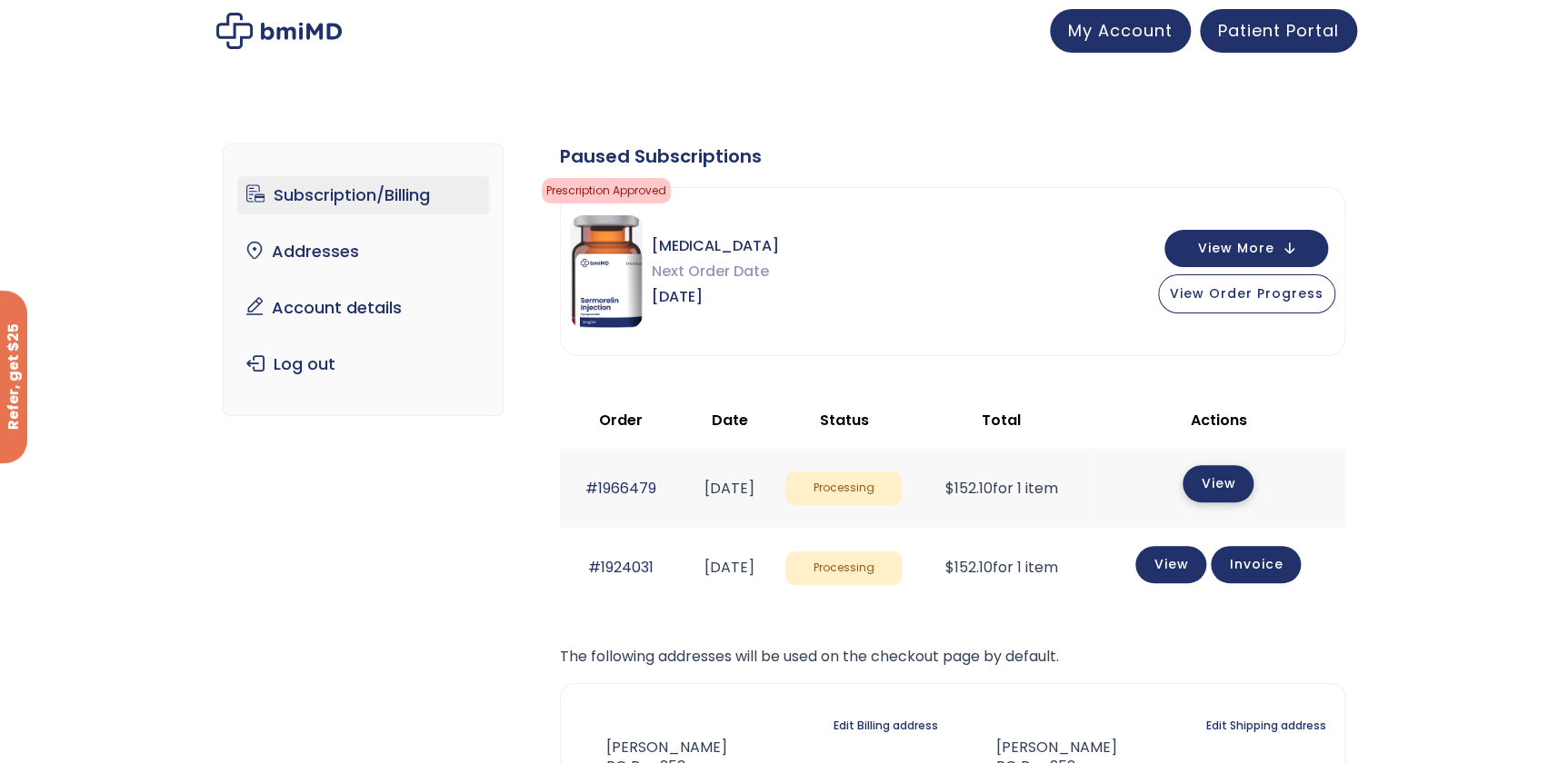
click at [1218, 487] on link "View" at bounding box center [1218, 484] width 71 height 38
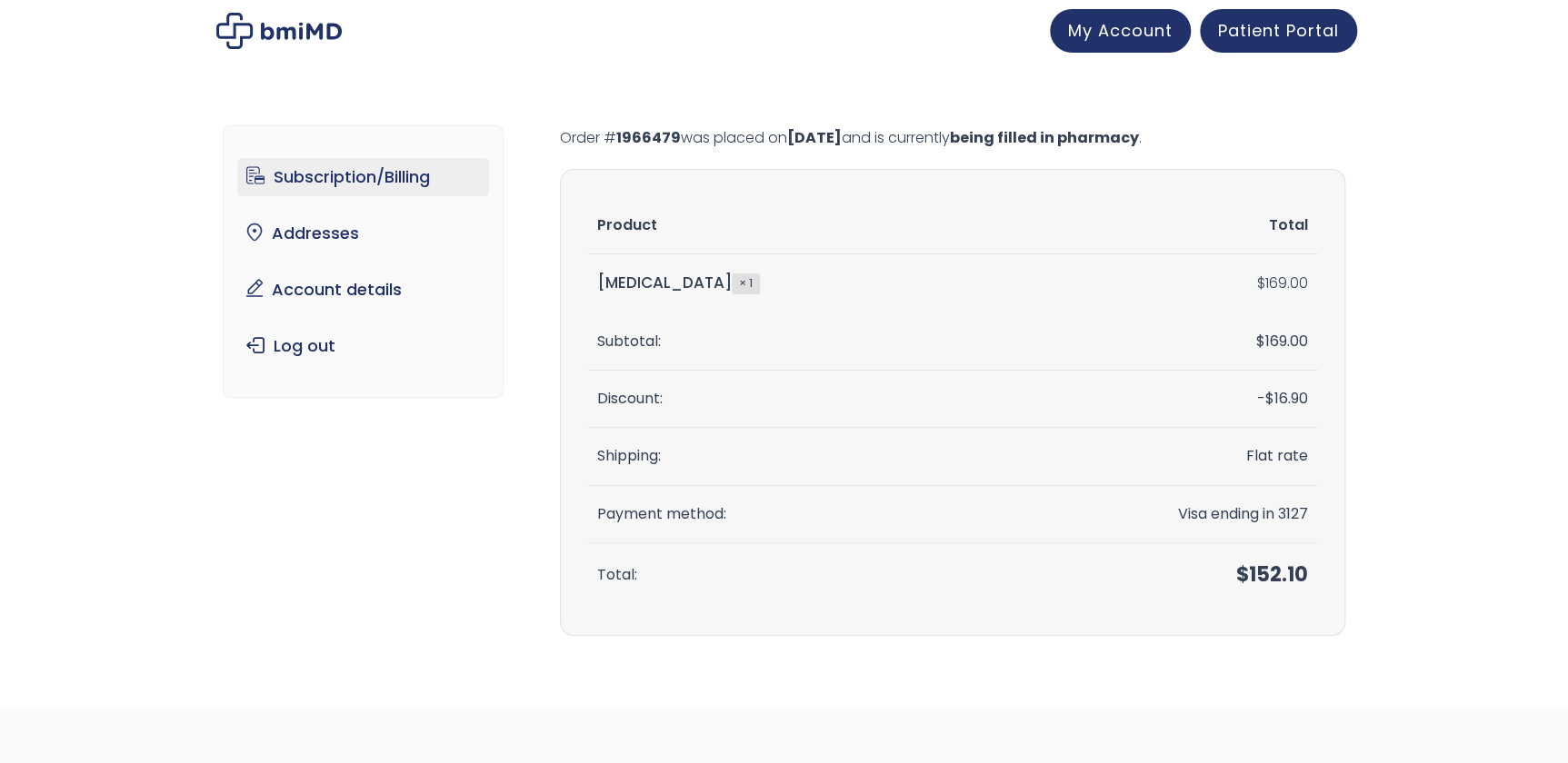
click at [334, 169] on link "Subscription/Billing" at bounding box center [363, 177] width 252 height 39
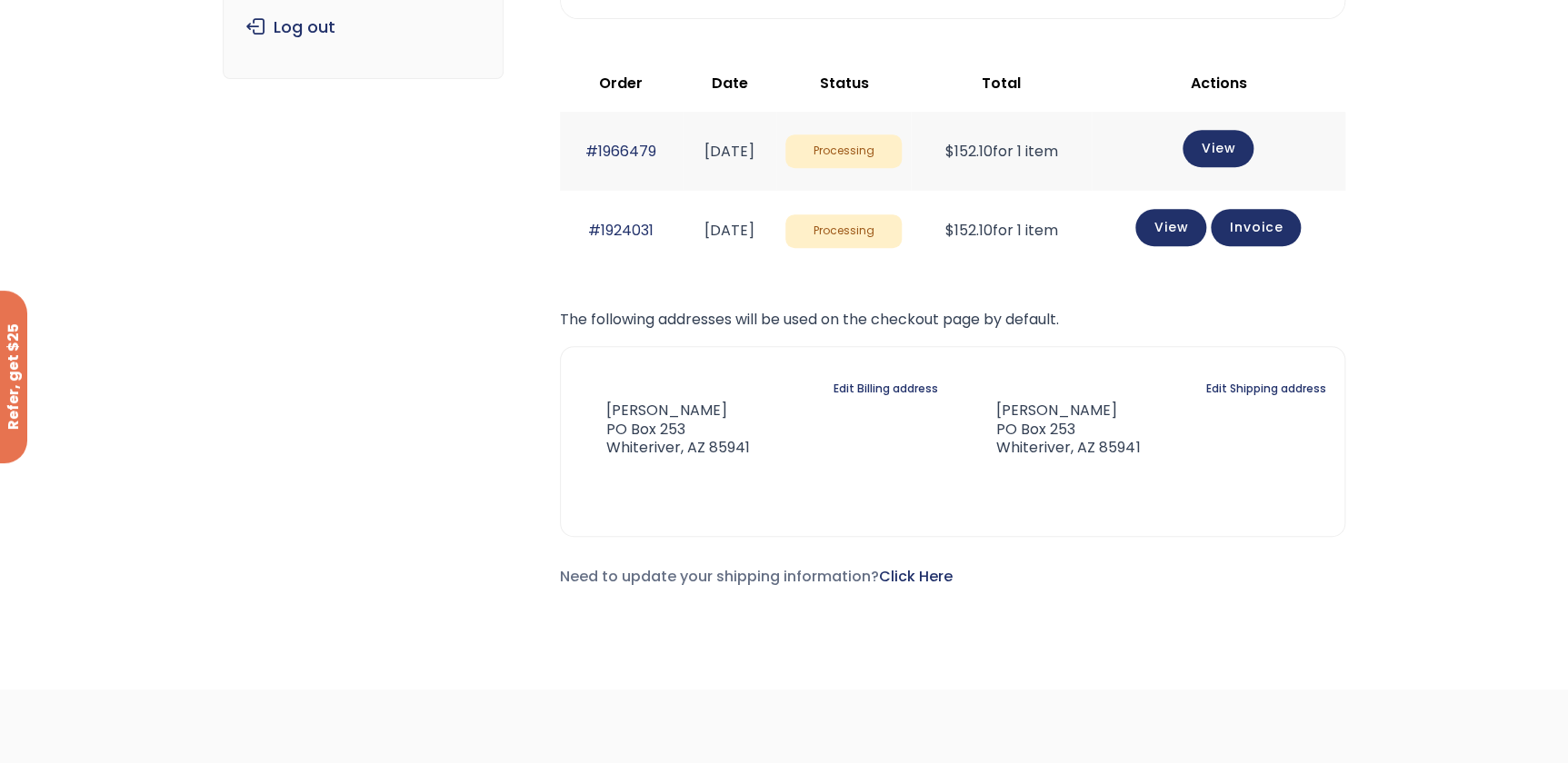
scroll to position [330, 0]
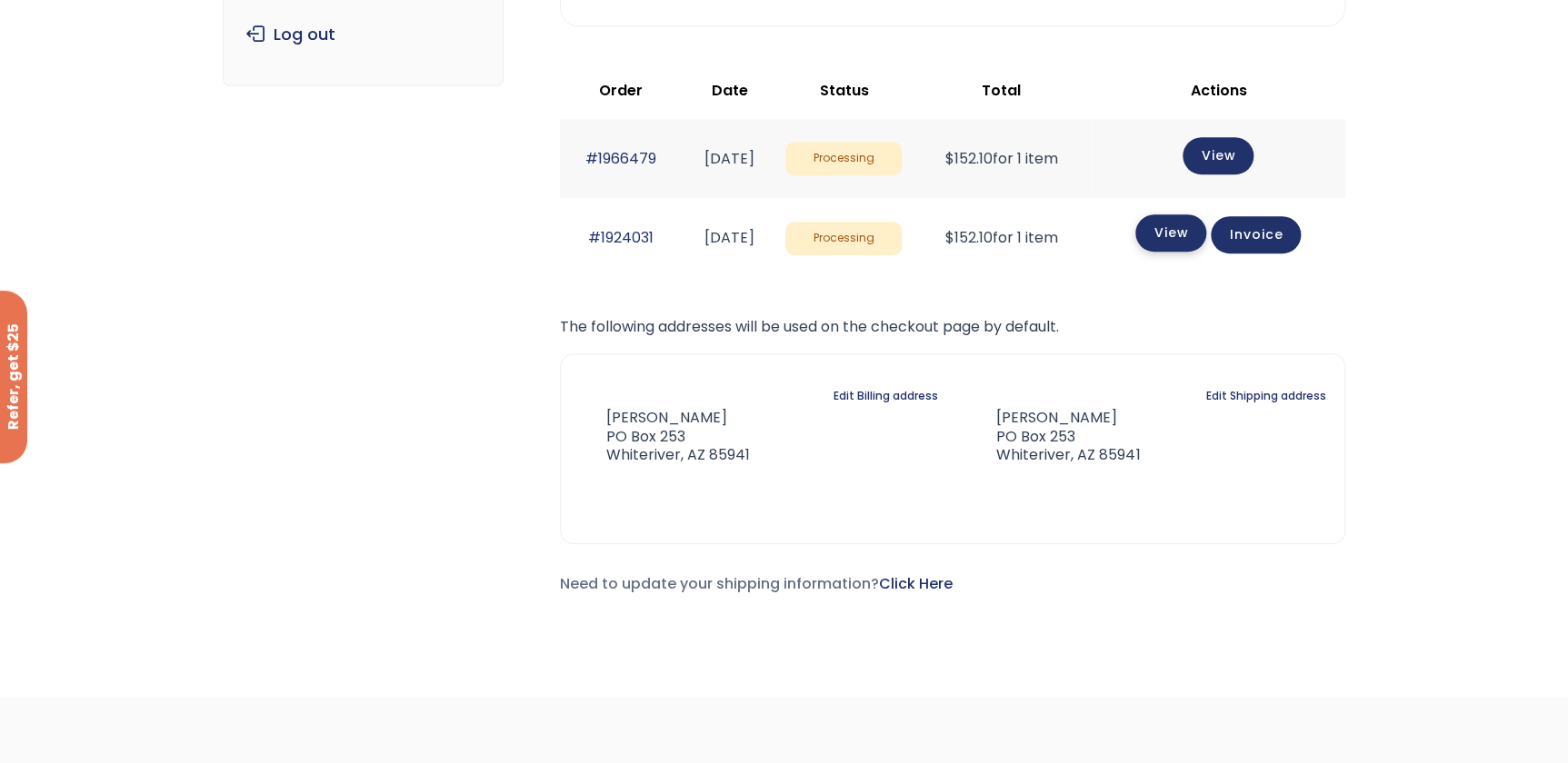
click at [1174, 229] on link "View" at bounding box center [1170, 233] width 71 height 38
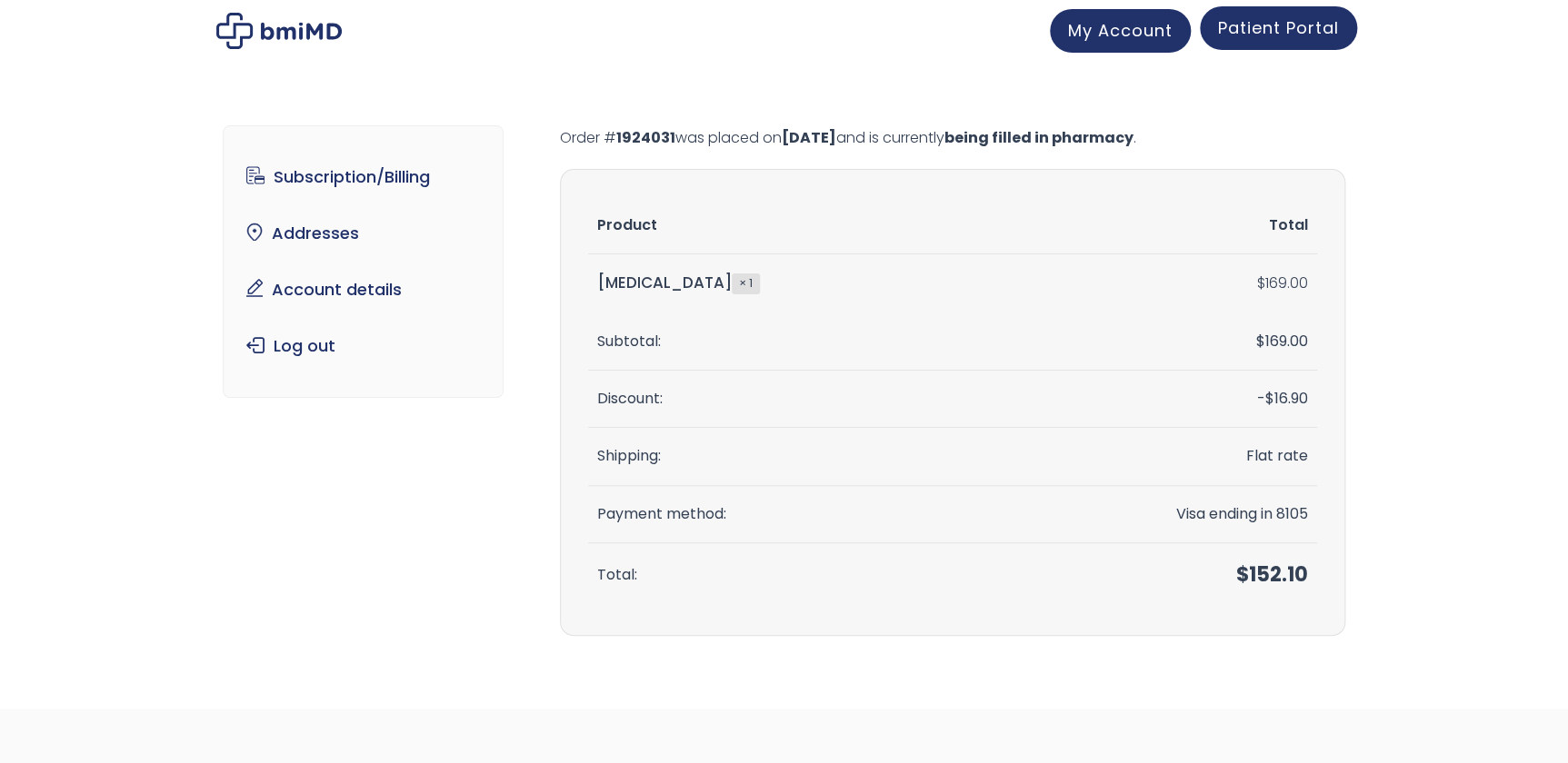
click at [1224, 22] on span "Patient Portal" at bounding box center [1277, 28] width 120 height 23
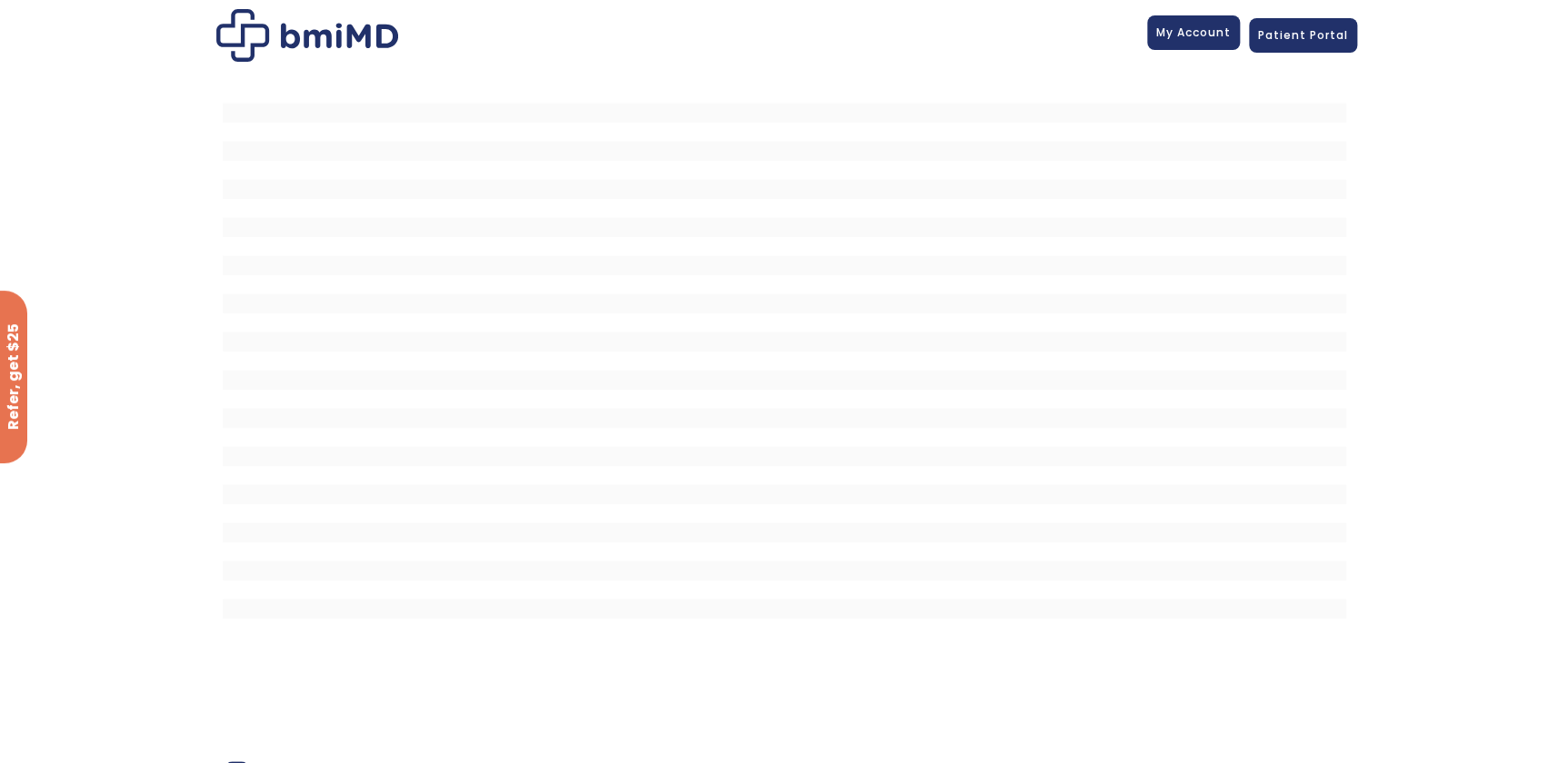
click at [1204, 37] on span "My Account" at bounding box center [1193, 32] width 74 height 16
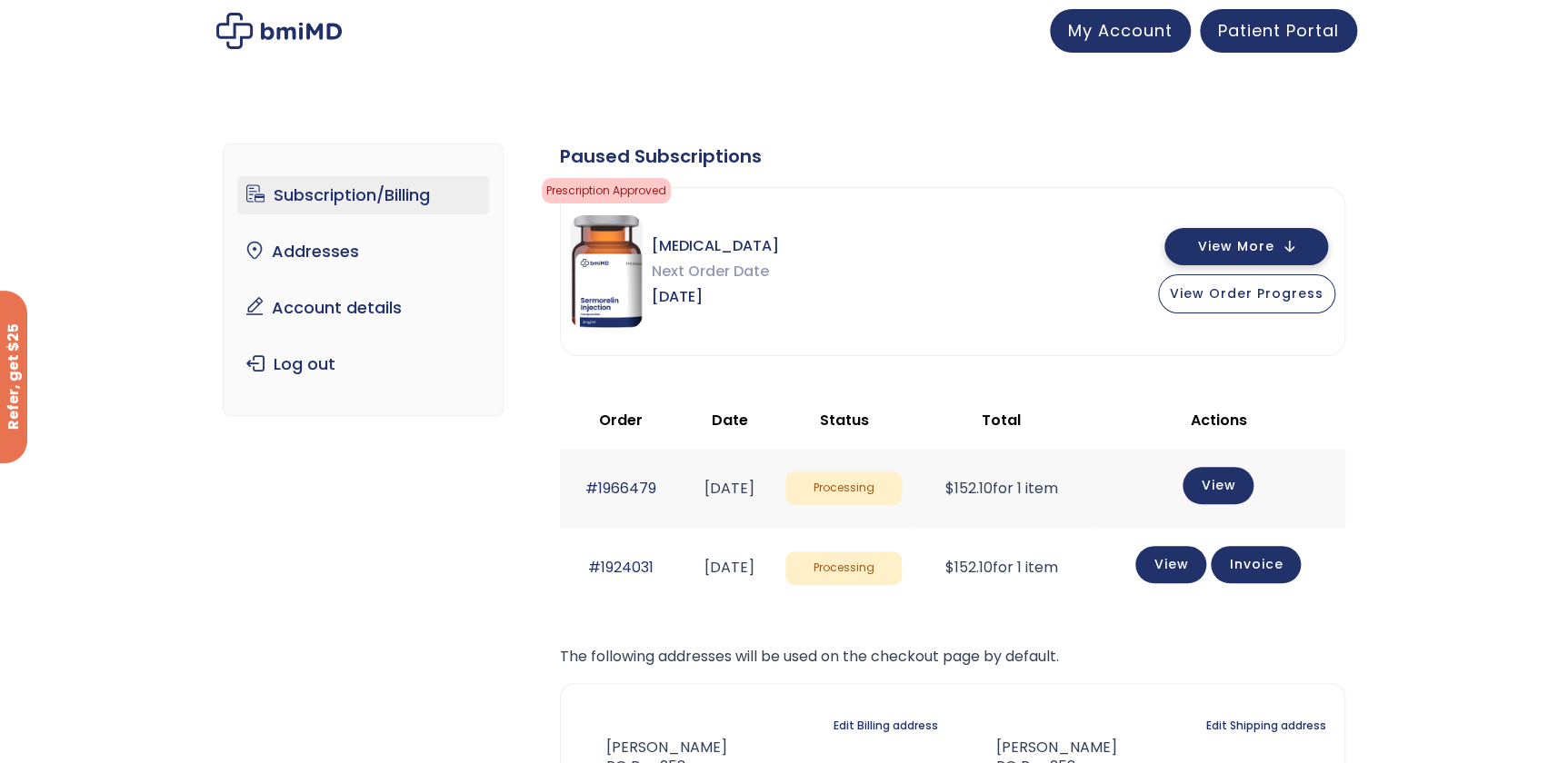
click at [1242, 241] on span "View More" at bounding box center [1236, 246] width 76 height 12
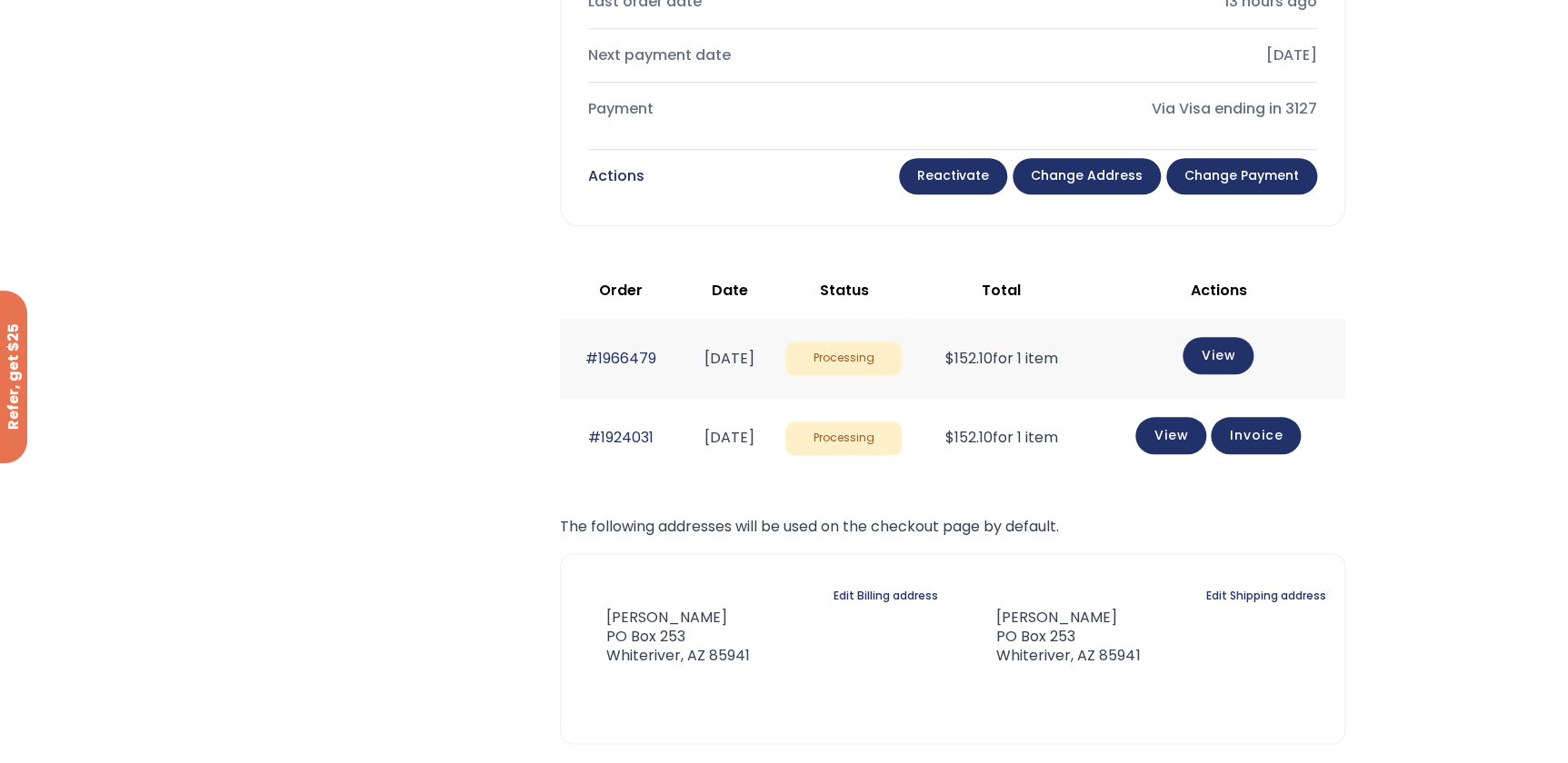
scroll to position [908, 0]
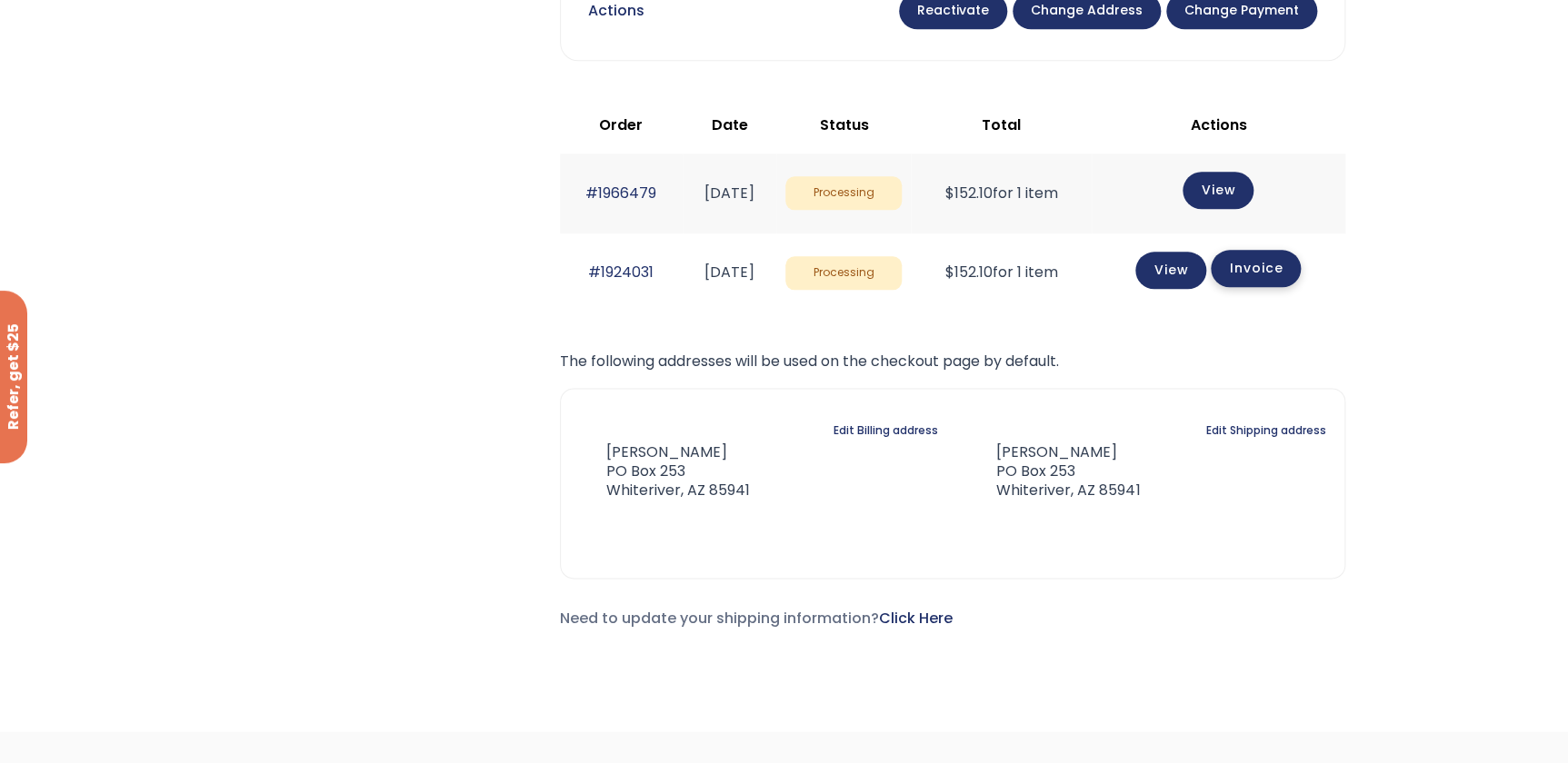
click at [1270, 274] on link "Invoice" at bounding box center [1256, 268] width 90 height 38
